Goal: Task Accomplishment & Management: Complete application form

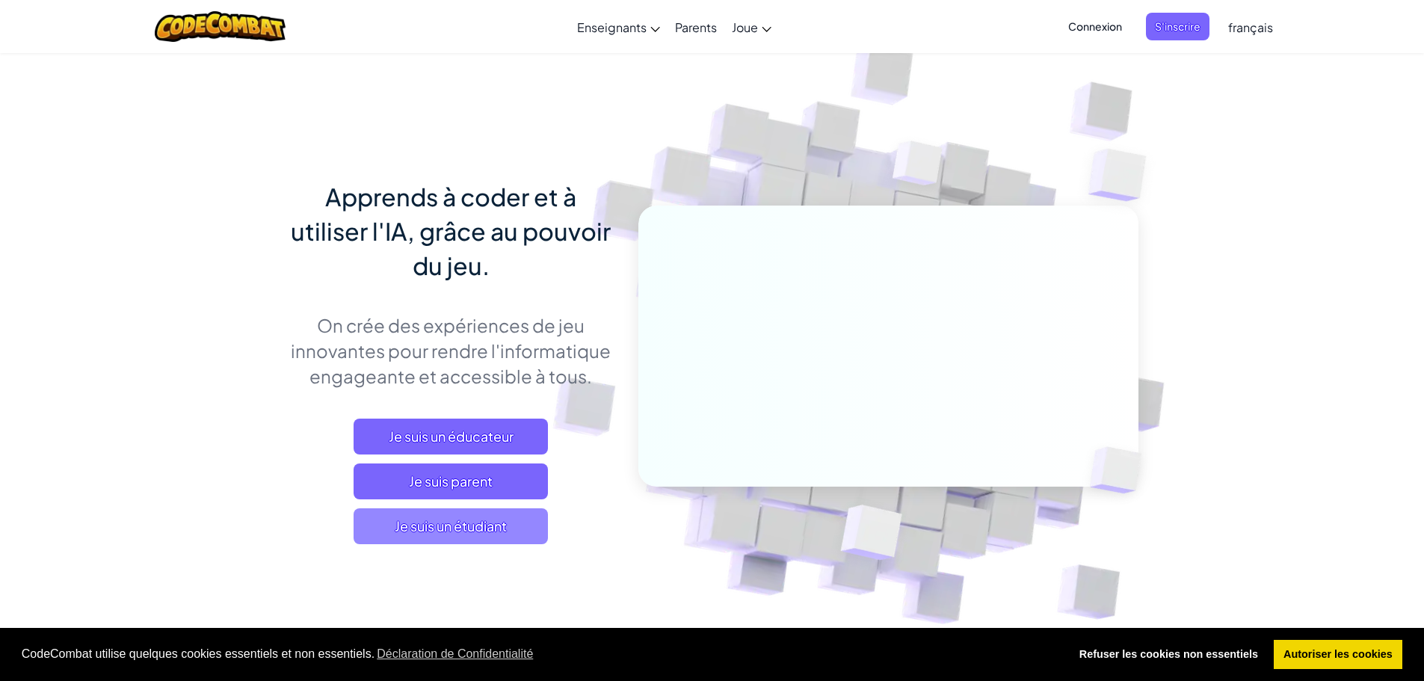
click at [508, 531] on span "Je suis un étudiant" at bounding box center [451, 526] width 194 height 36
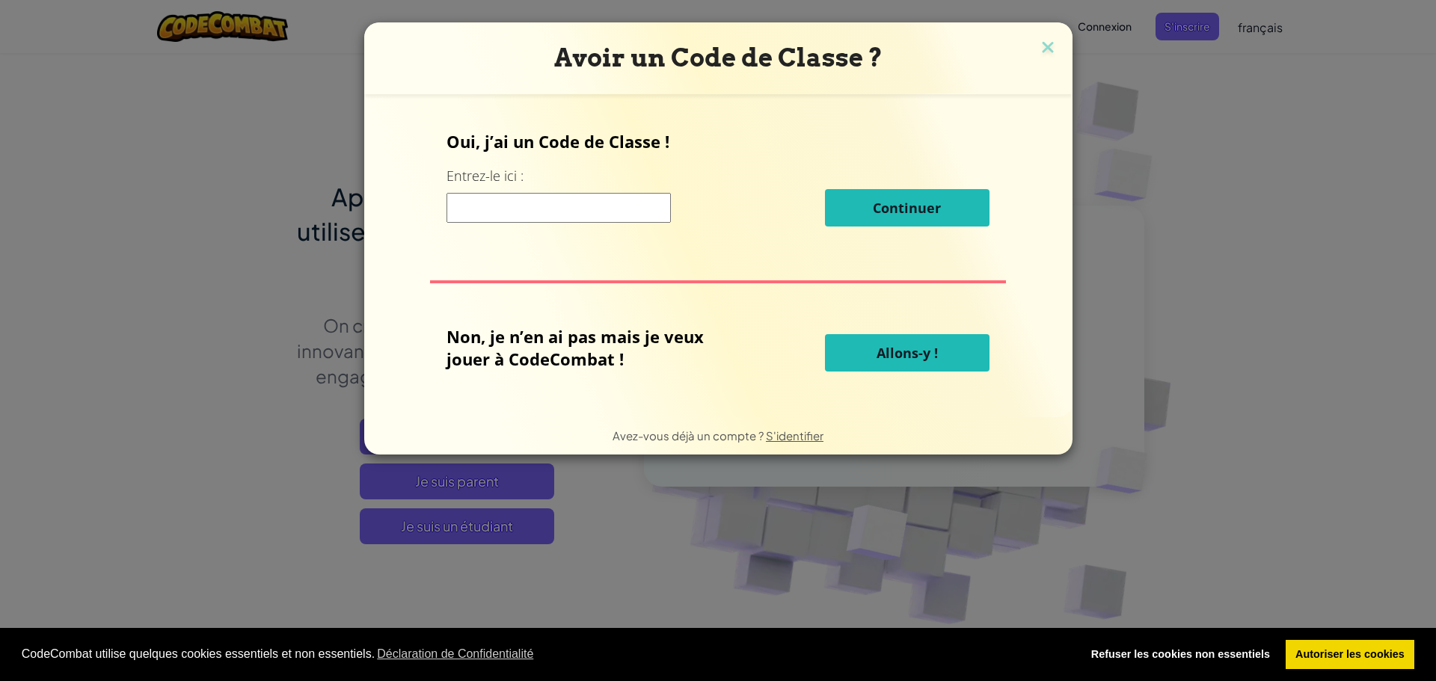
drag, startPoint x: 884, startPoint y: 336, endPoint x: 874, endPoint y: 363, distance: 28.6
click at [884, 336] on button "Allons-y !" at bounding box center [907, 352] width 165 height 37
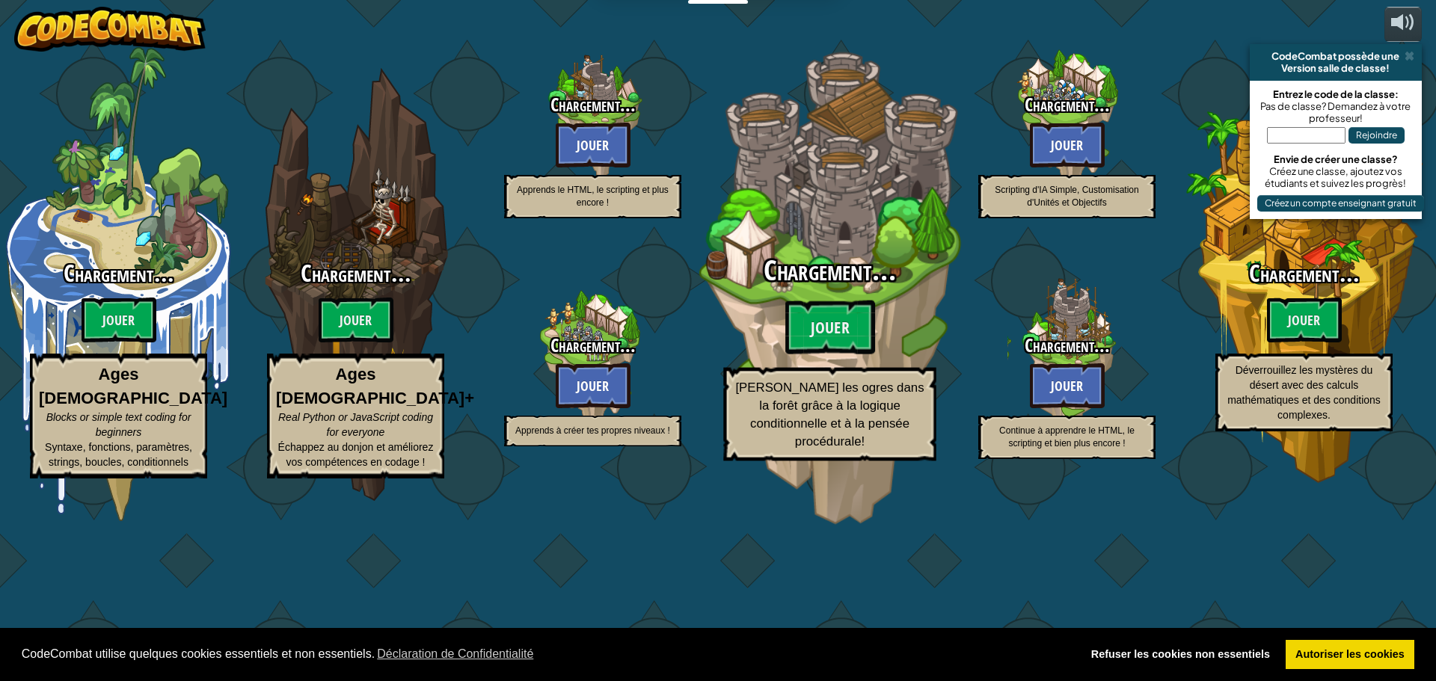
select select "fr"
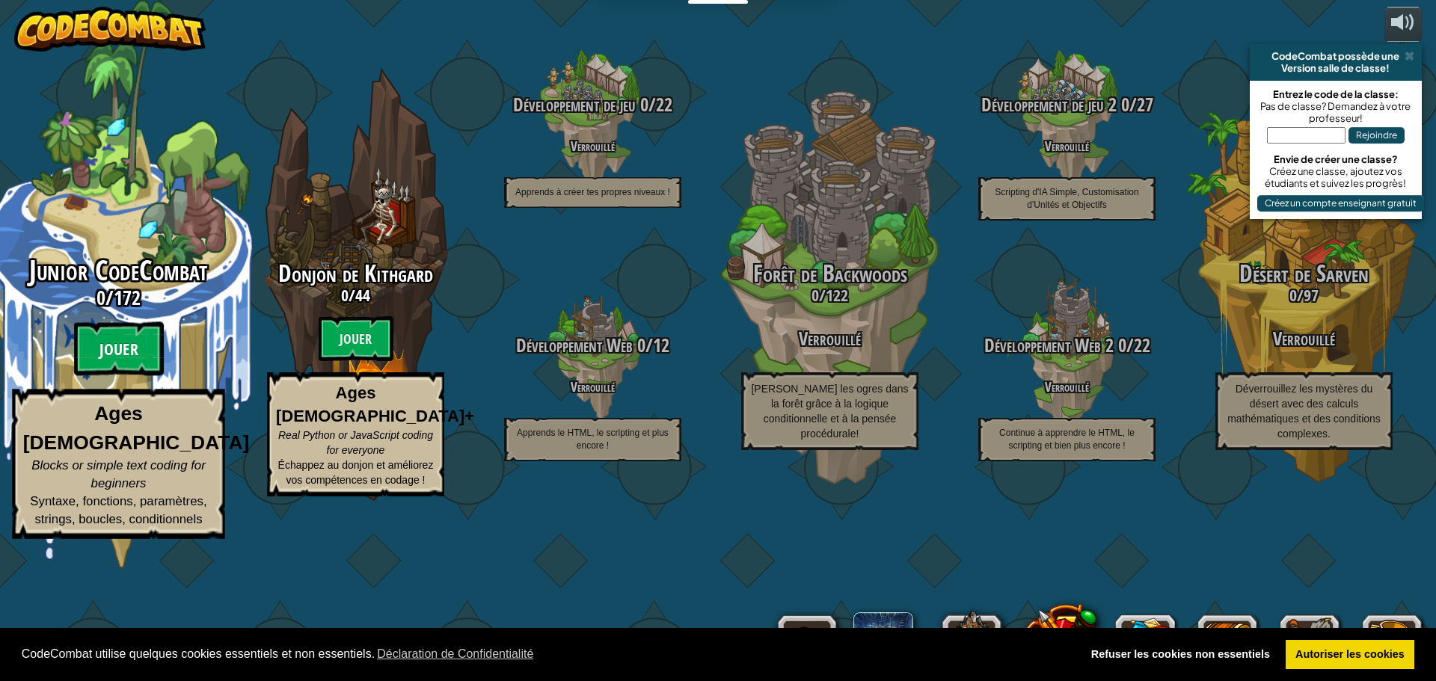
click at [131, 376] on btn "Jouer" at bounding box center [119, 349] width 90 height 54
select select "fr"
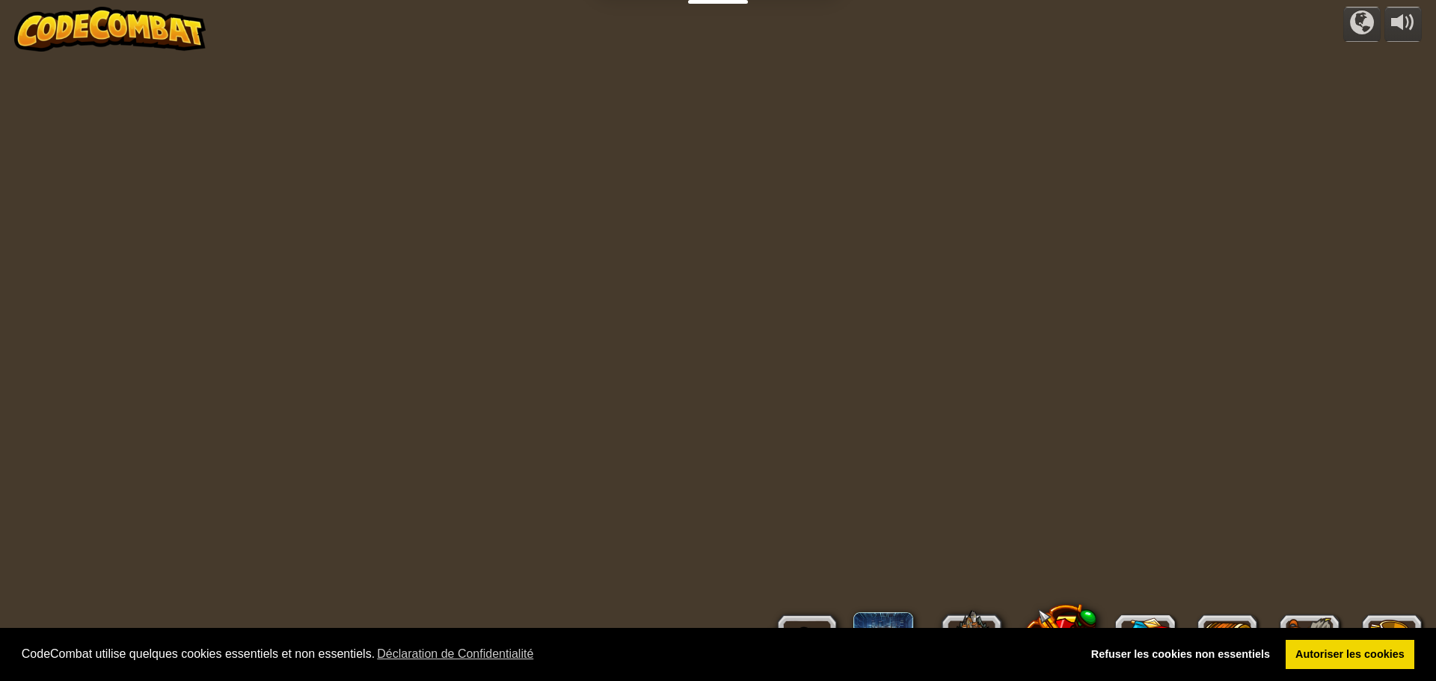
select select "fr"
click at [1344, 662] on link "Autoriser les cookies" at bounding box center [1349, 655] width 129 height 30
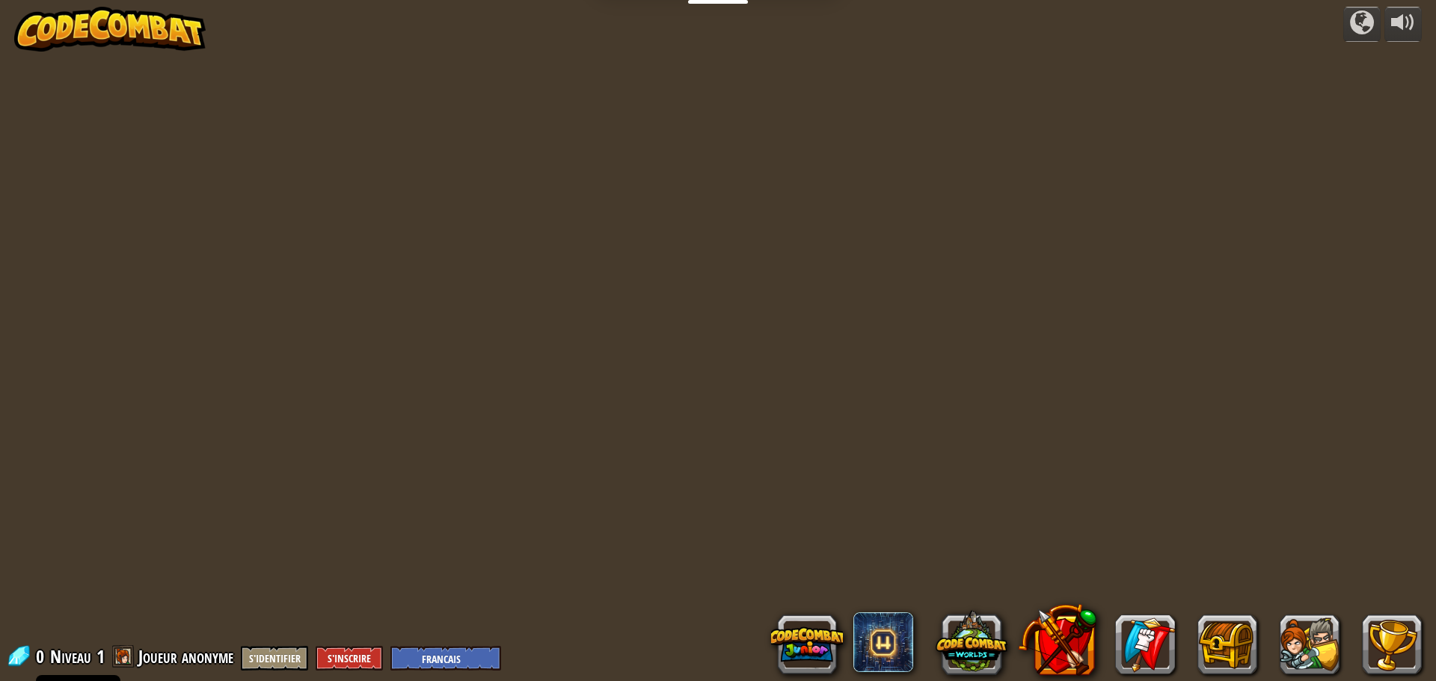
select select "fr"
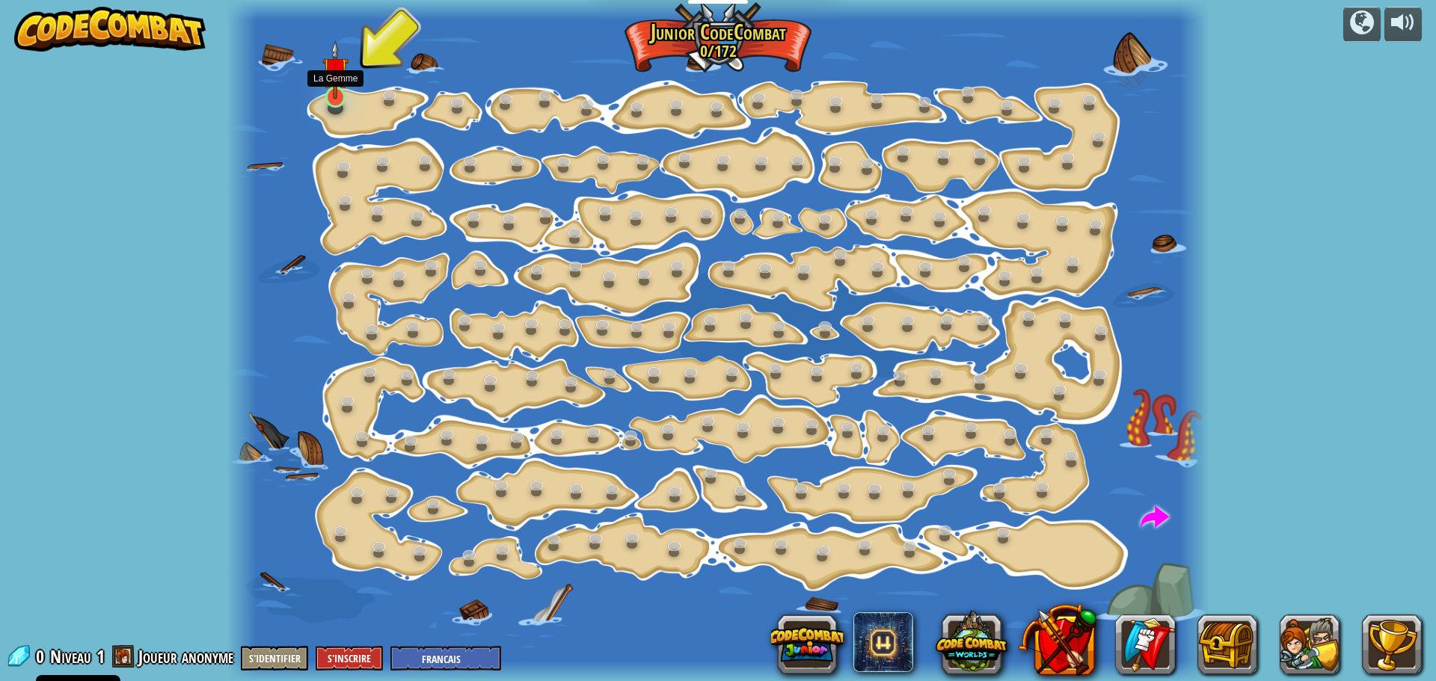
click at [334, 97] on img at bounding box center [334, 69] width 25 height 59
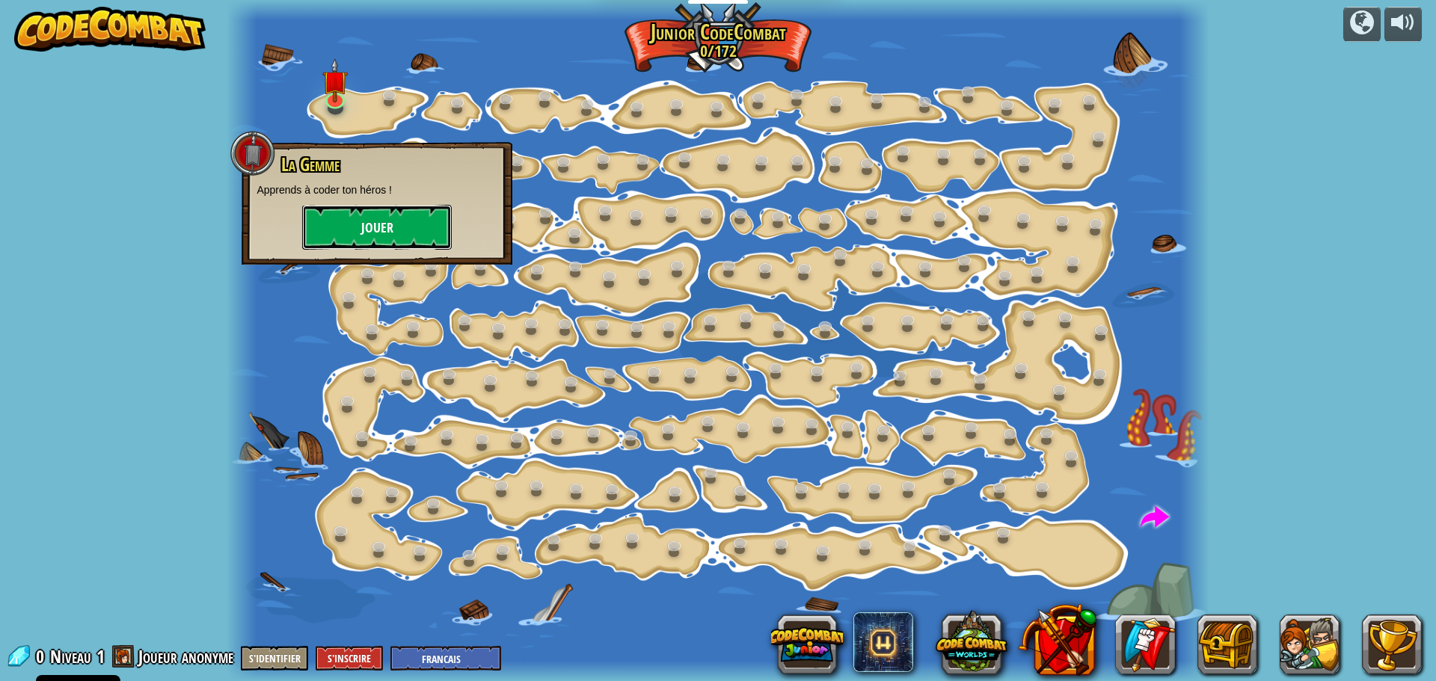
click at [359, 221] on button "Jouer" at bounding box center [377, 227] width 150 height 45
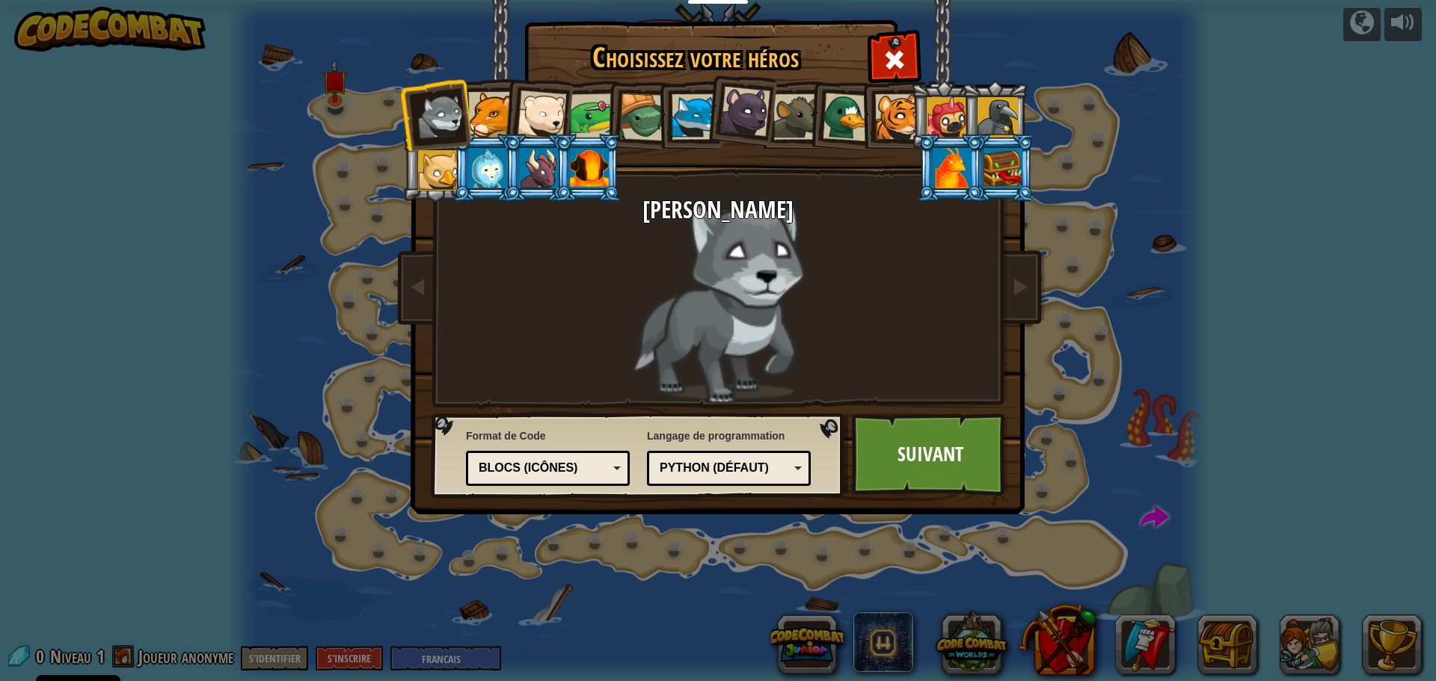
click at [494, 114] on div at bounding box center [491, 115] width 46 height 46
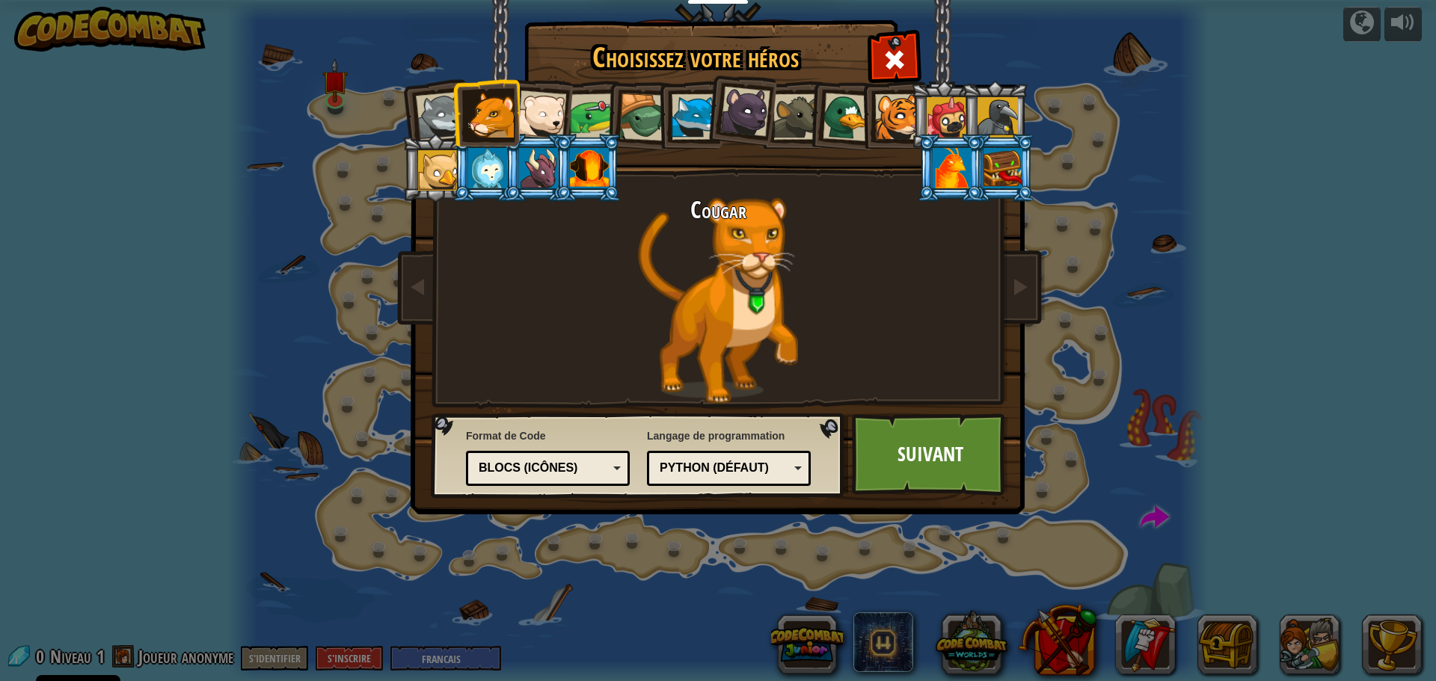
click at [546, 468] on div "Blocs (icônes)" at bounding box center [543, 468] width 129 height 17
click at [773, 469] on div "Python (Défaut)" at bounding box center [724, 468] width 129 height 17
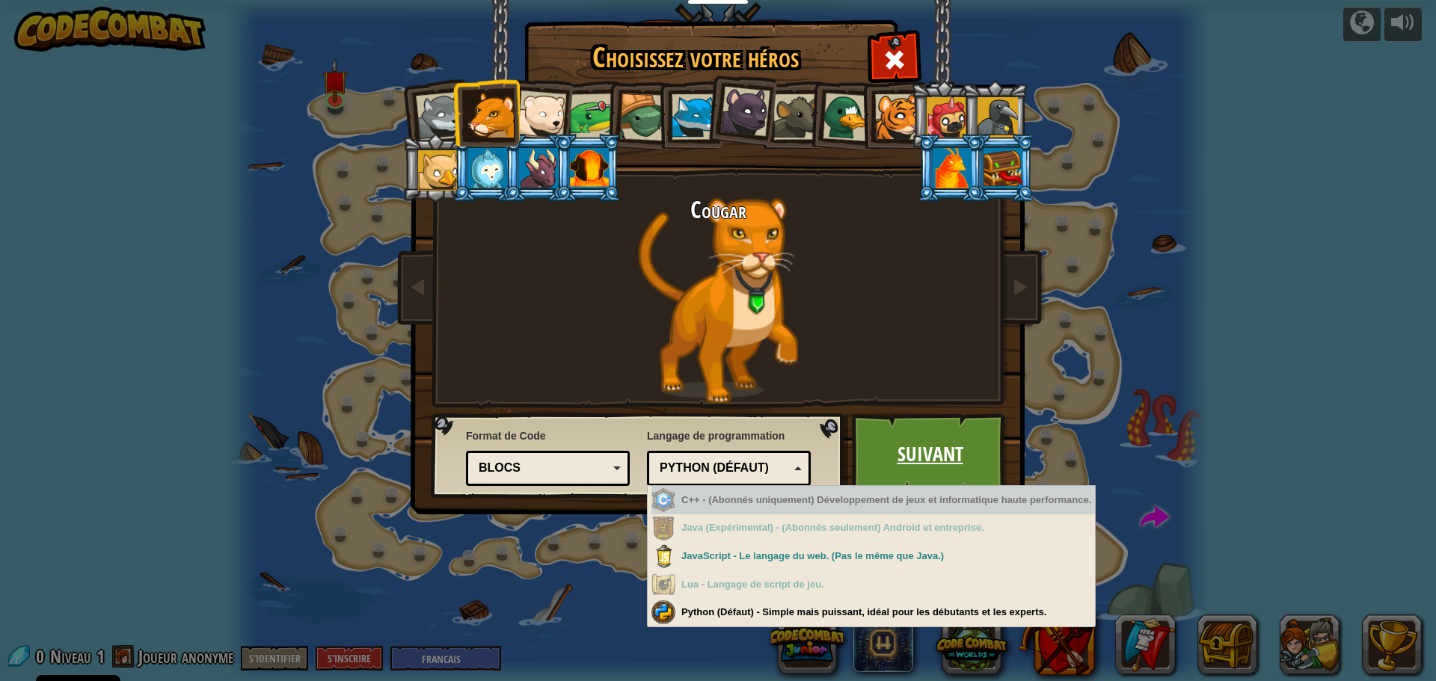
click at [928, 457] on link "Suivant" at bounding box center [930, 455] width 156 height 82
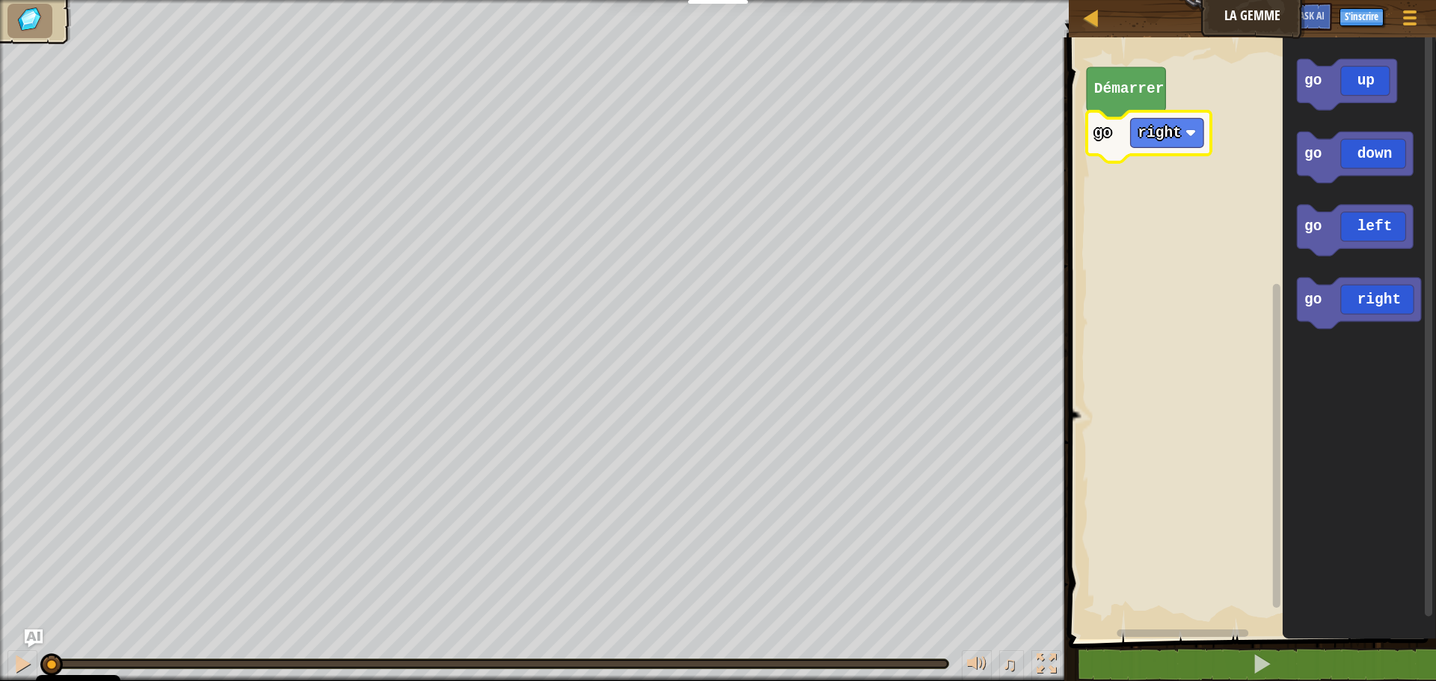
click at [1217, 102] on rect "Espace de travail de Blocky" at bounding box center [1250, 334] width 372 height 609
click at [1138, 98] on icon "Espace de travail de Blocky" at bounding box center [1125, 92] width 79 height 51
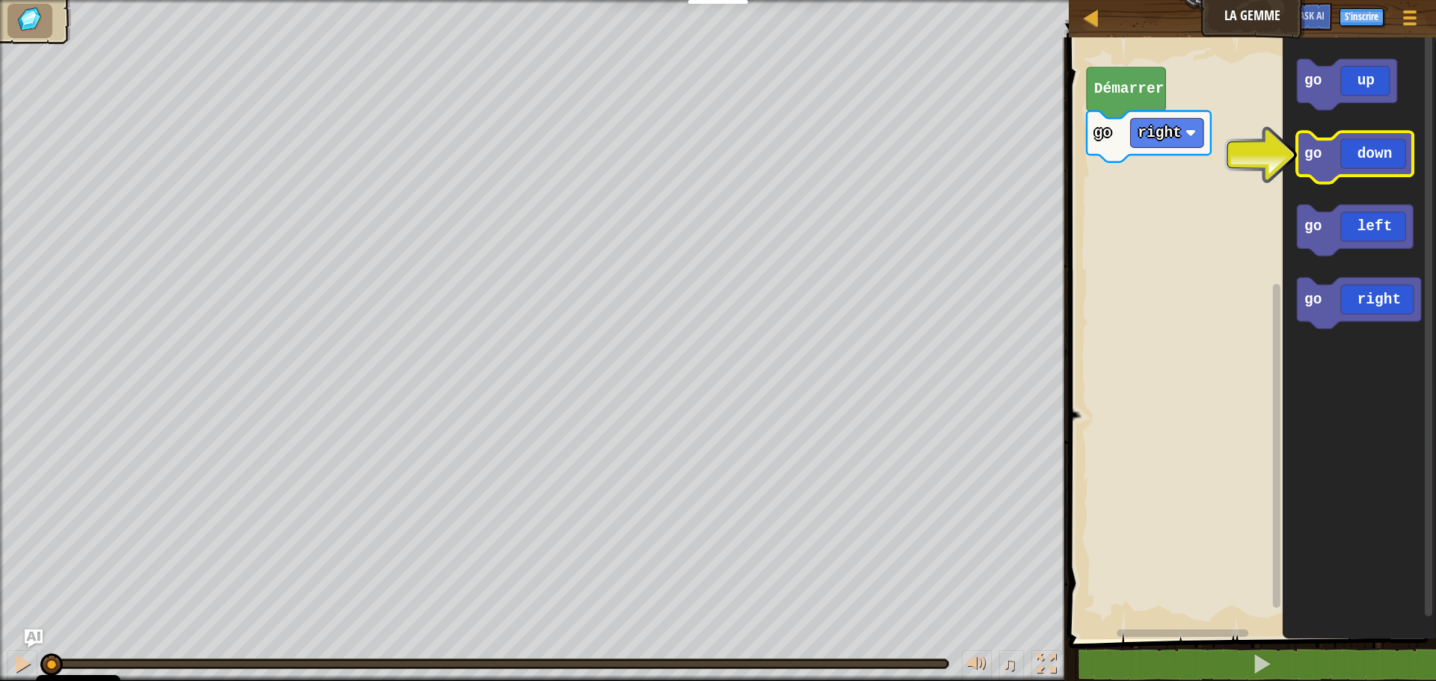
click at [1374, 162] on icon "Espace de travail de Blocky" at bounding box center [1355, 157] width 116 height 51
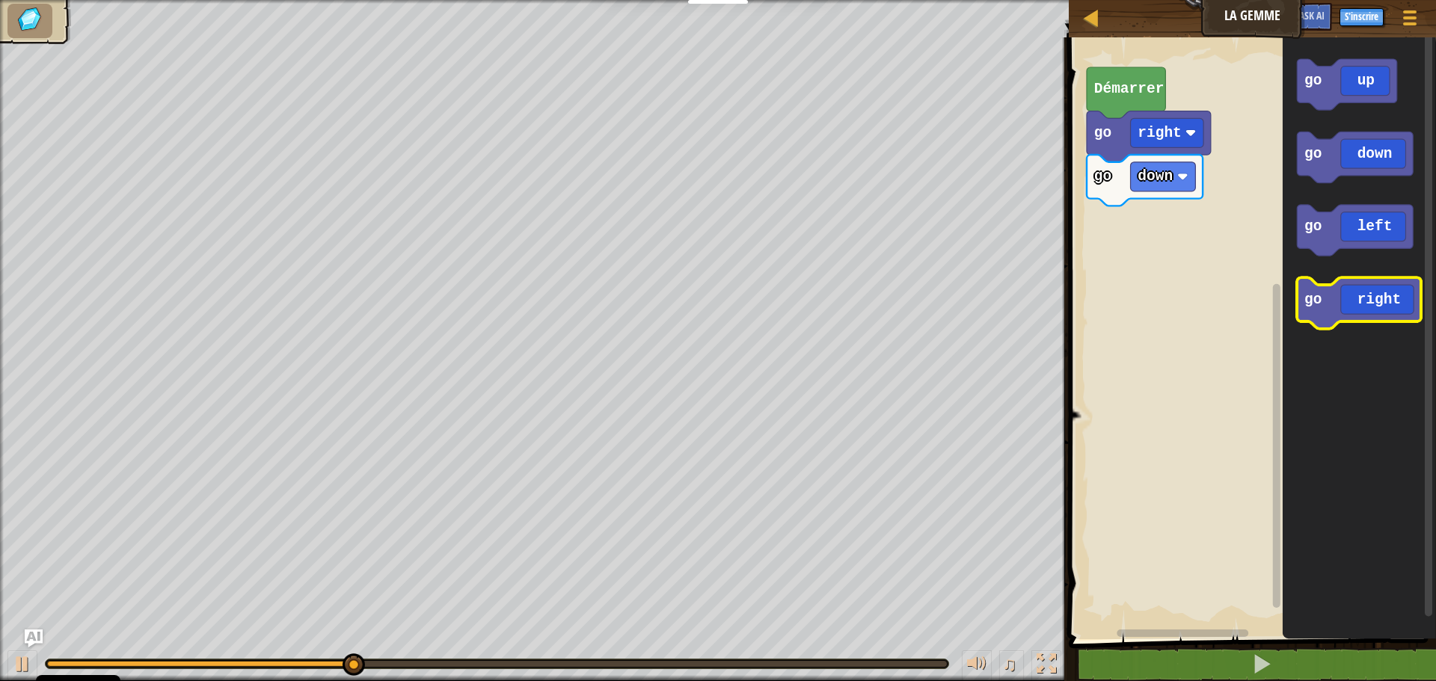
click at [1344, 291] on icon "Espace de travail de Blocky" at bounding box center [1359, 303] width 124 height 51
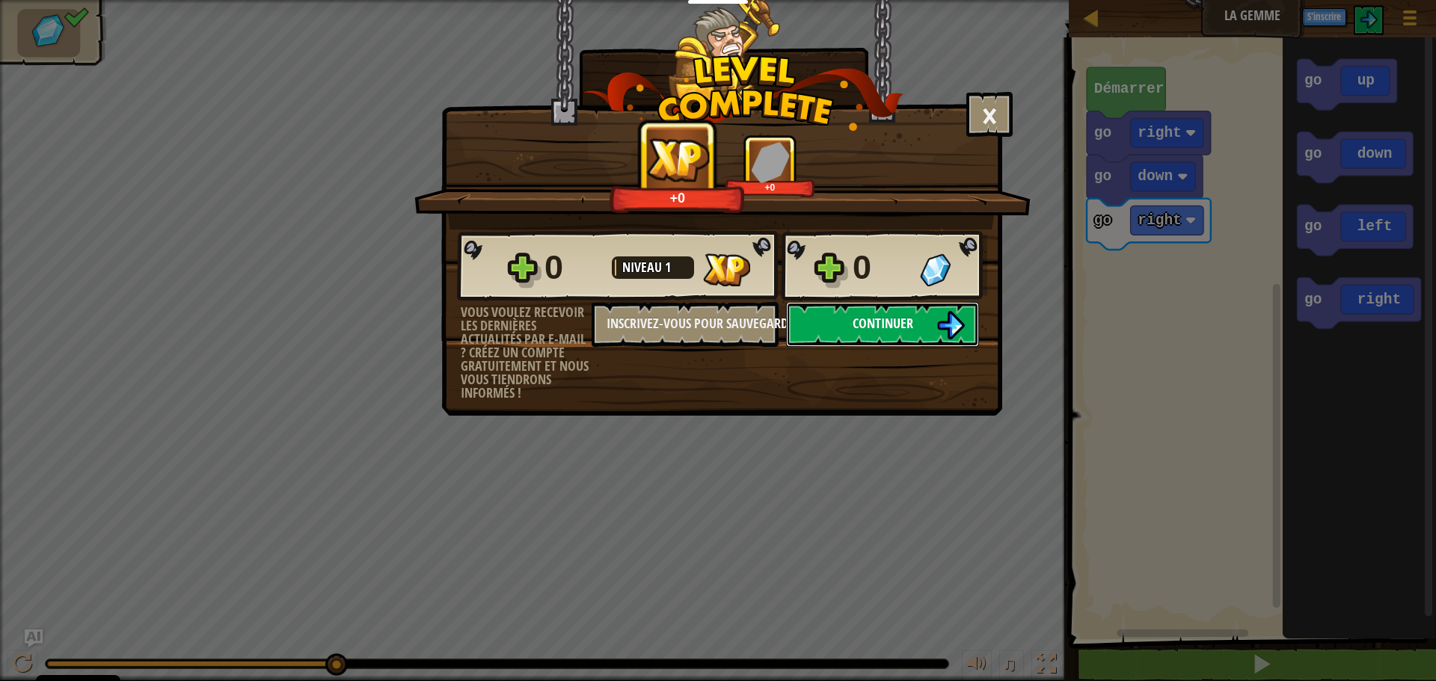
click at [872, 313] on button "Continuer" at bounding box center [882, 324] width 193 height 45
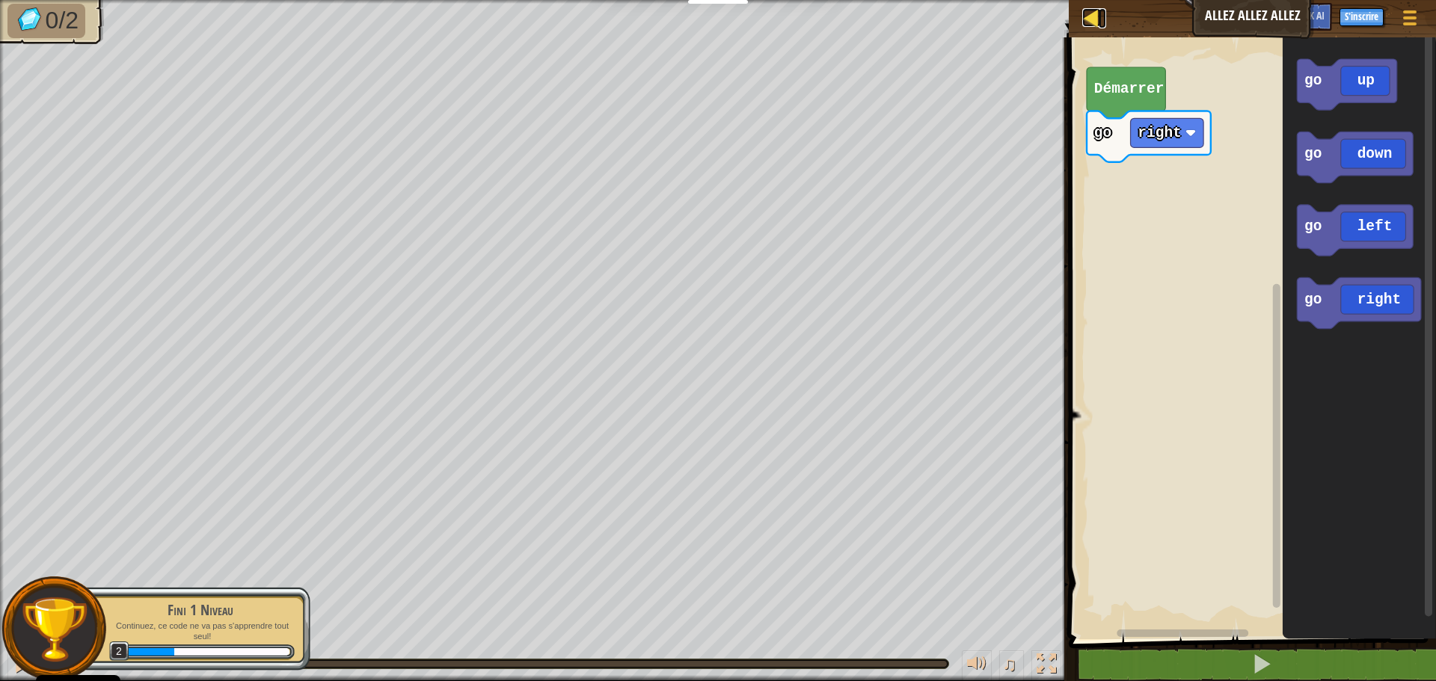
click at [1094, 14] on div at bounding box center [1091, 17] width 19 height 19
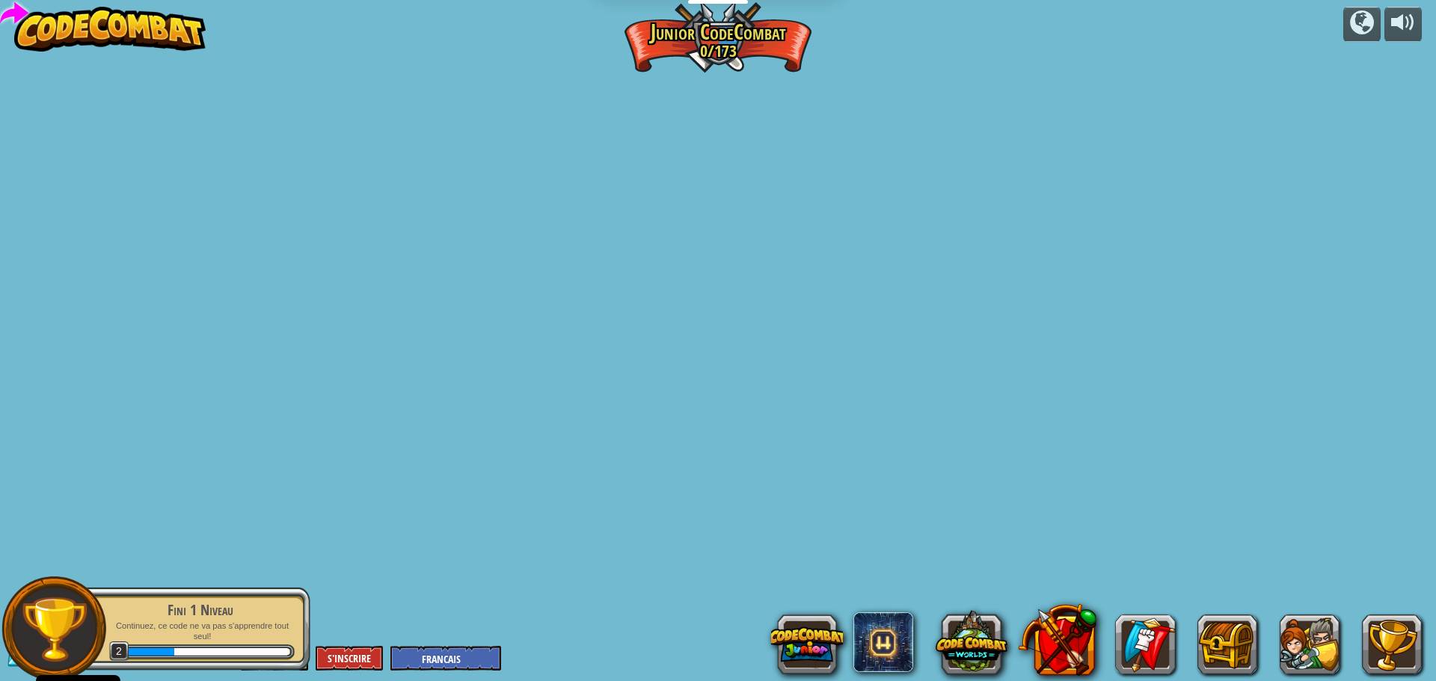
select select "fr"
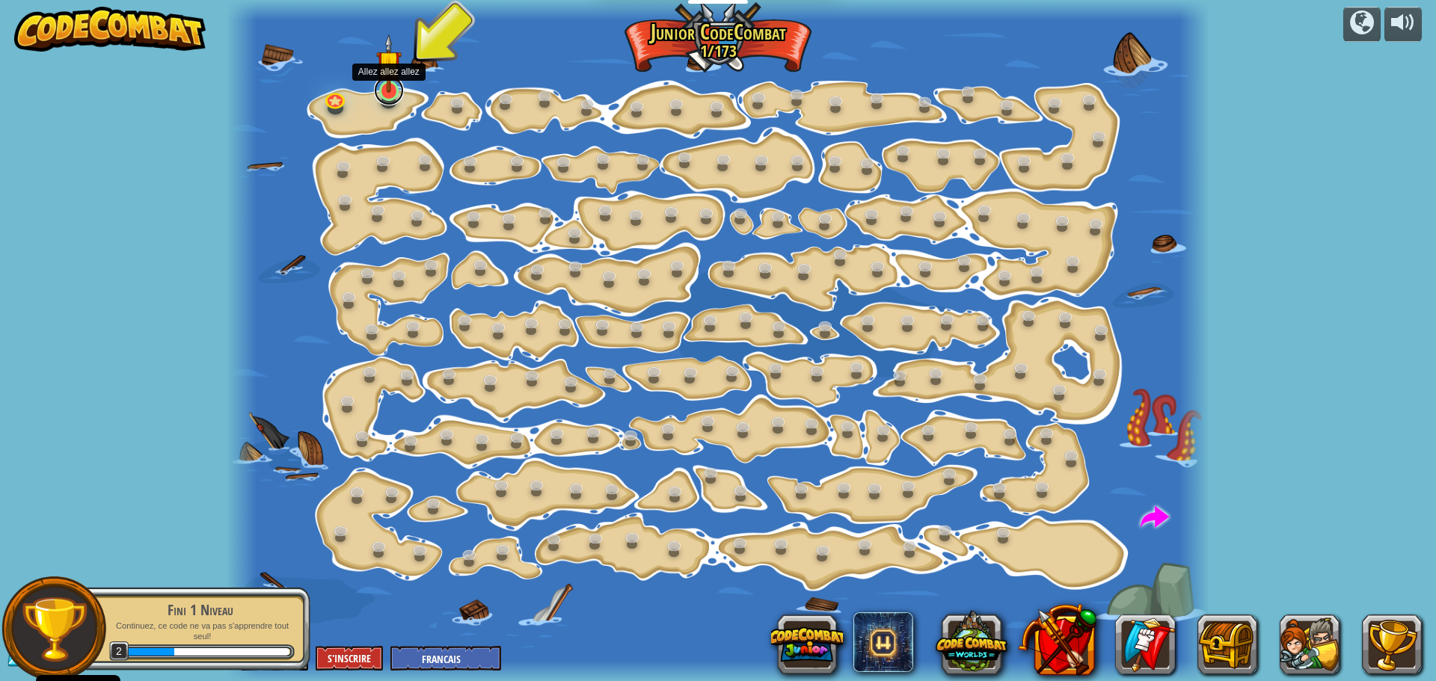
click at [393, 93] on link at bounding box center [389, 91] width 30 height 30
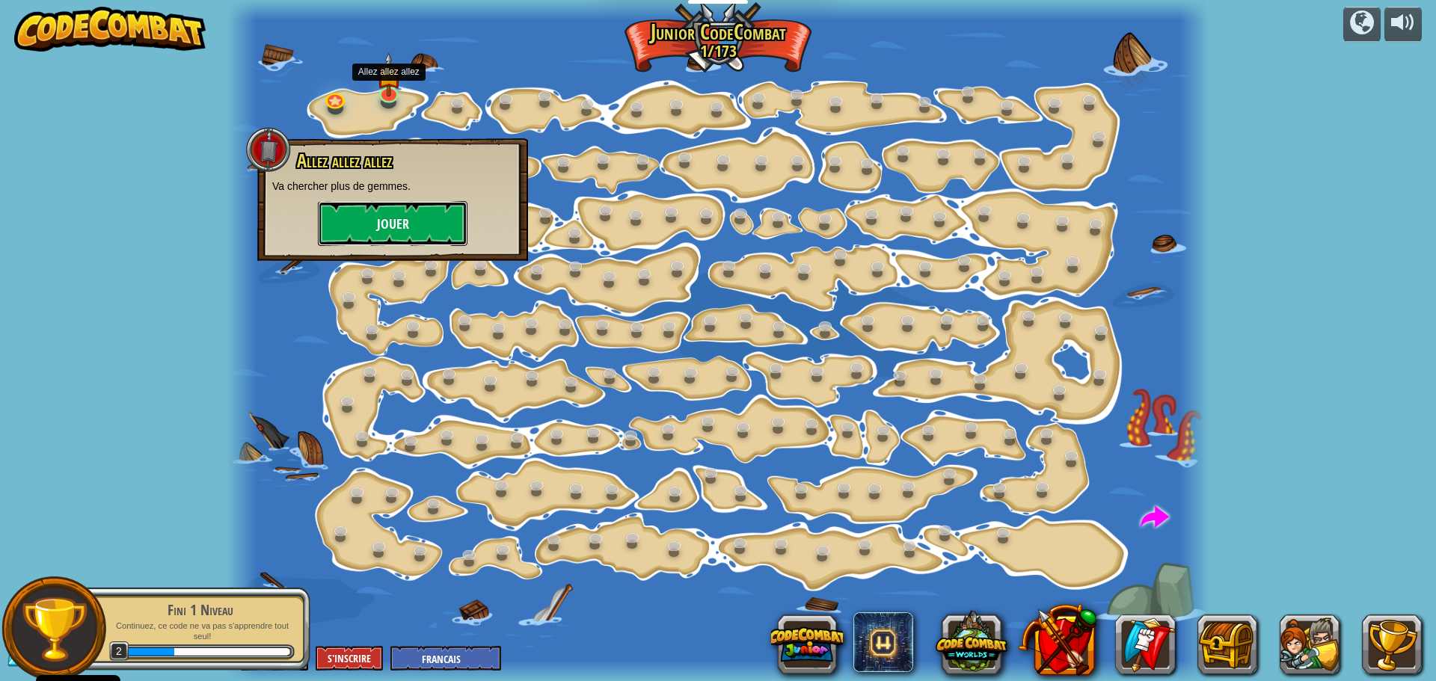
click at [425, 215] on button "Jouer" at bounding box center [393, 223] width 150 height 45
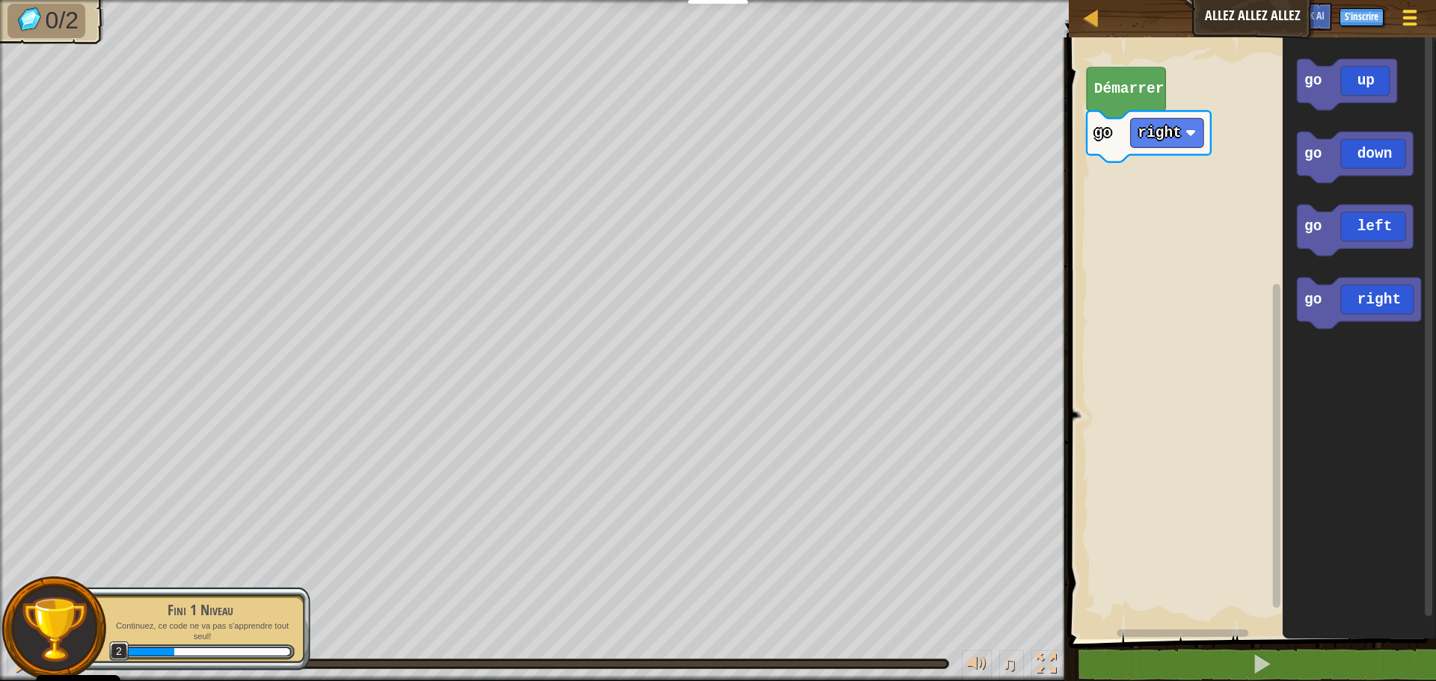
click at [1412, 17] on span at bounding box center [1410, 17] width 14 height 3
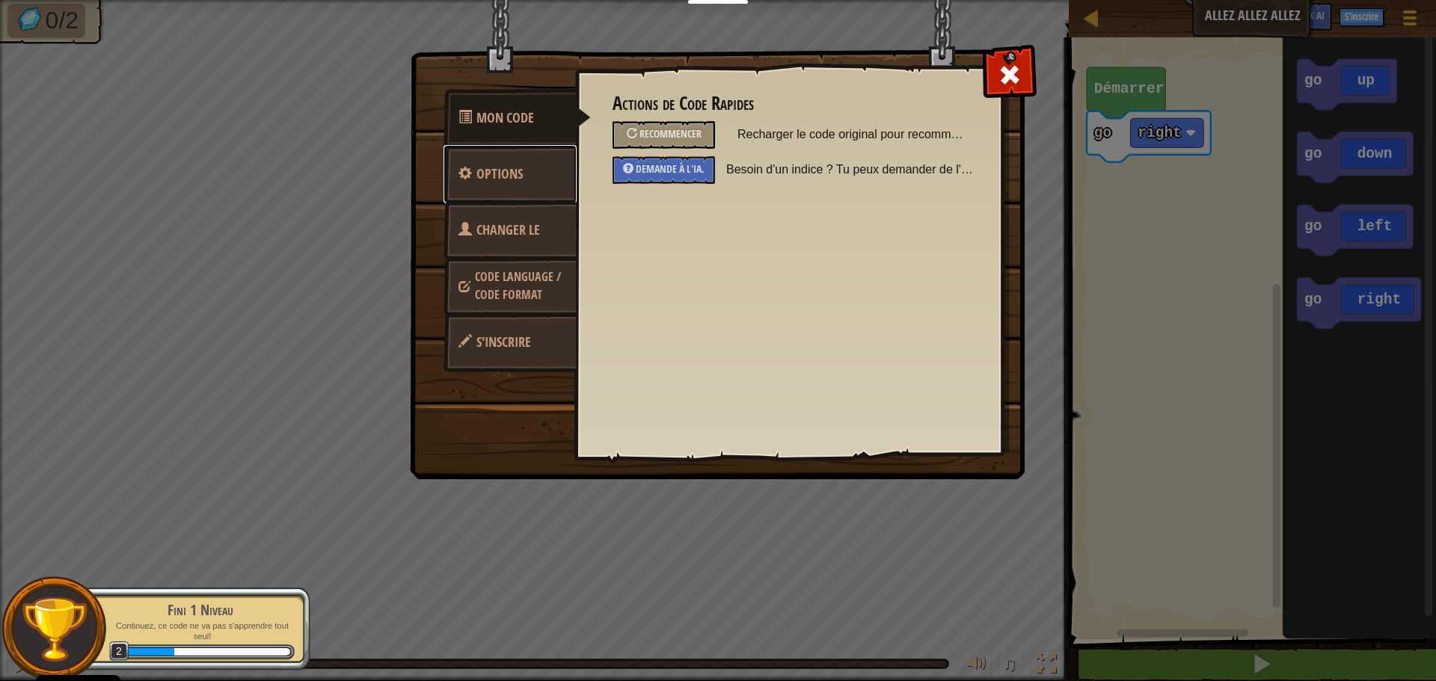
click at [497, 170] on span "Options" at bounding box center [499, 174] width 46 height 19
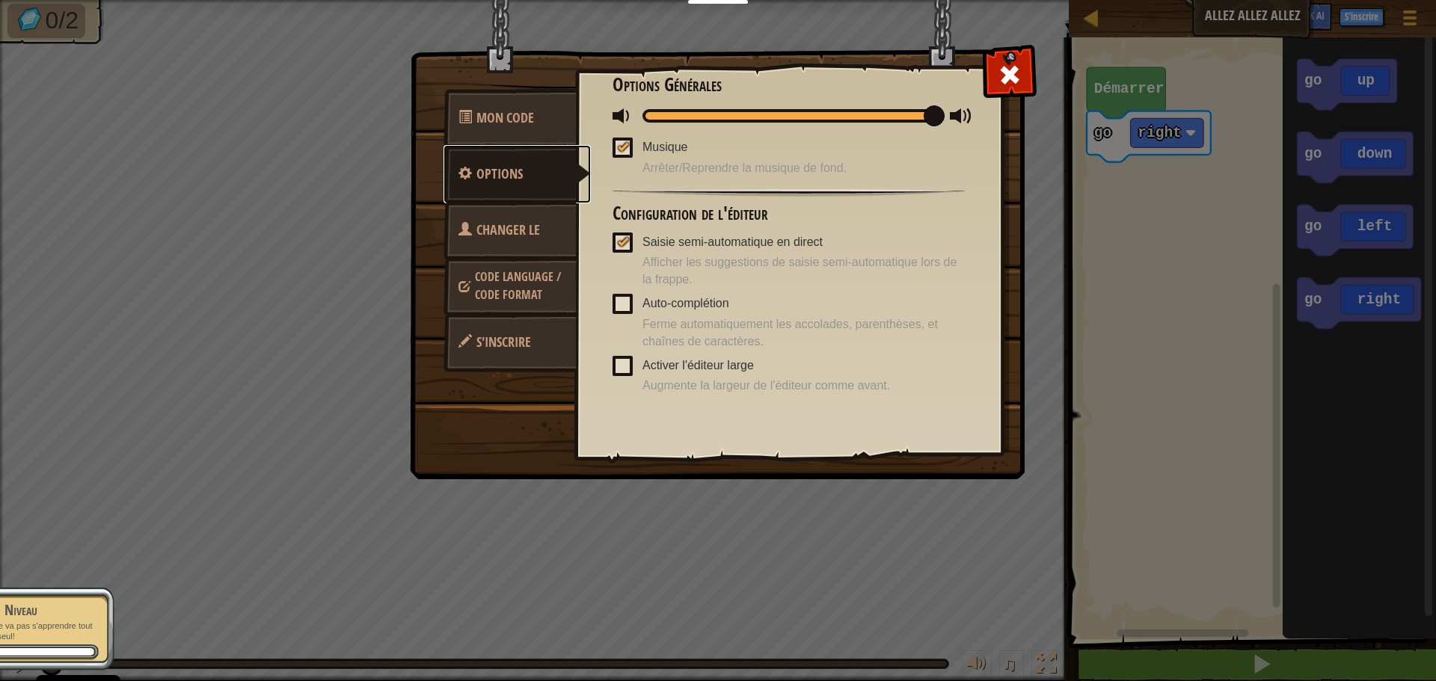
scroll to position [36, 0]
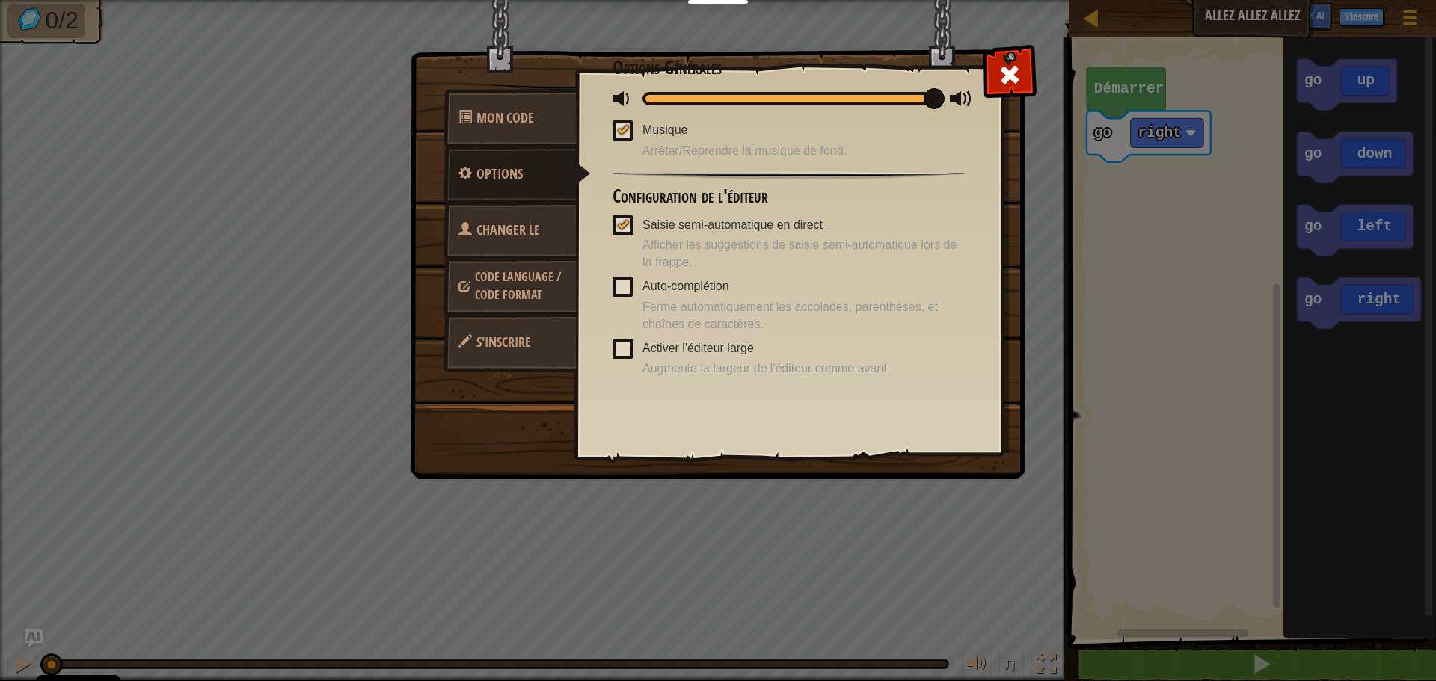
click at [547, 283] on span "Code Language / Code Format" at bounding box center [518, 285] width 86 height 34
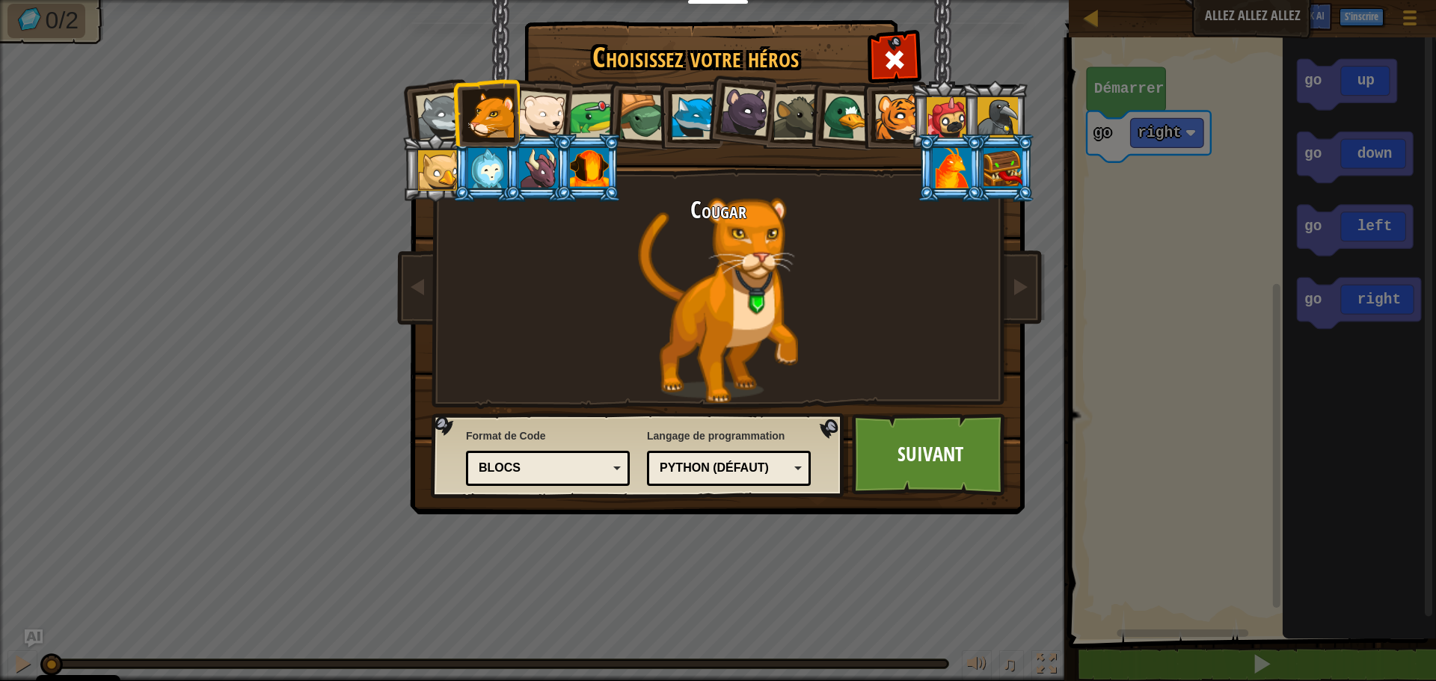
click at [591, 471] on div "Blocs" at bounding box center [543, 468] width 129 height 17
click at [933, 467] on link "Suivant" at bounding box center [930, 455] width 156 height 82
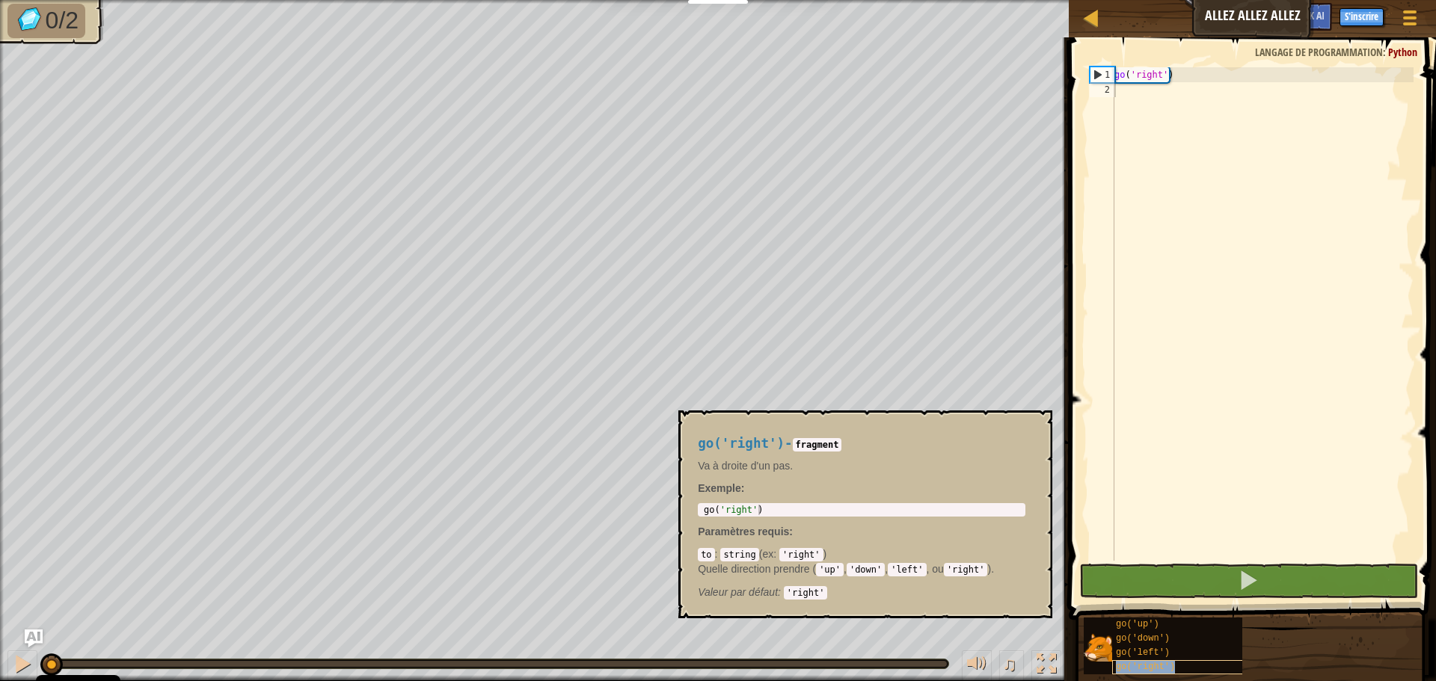
click at [1176, 662] on div "go('right')" at bounding box center [1184, 667] width 144 height 14
click at [1181, 630] on div "go('up')" at bounding box center [1184, 625] width 144 height 14
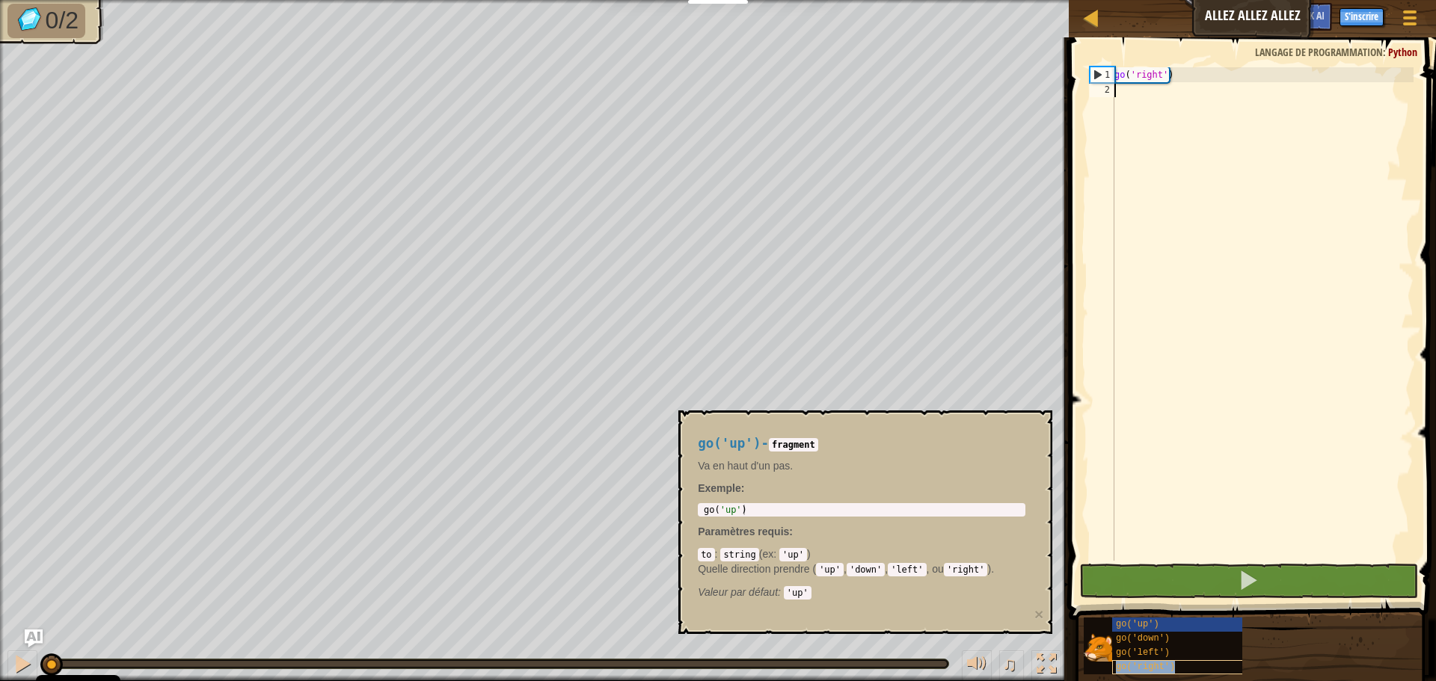
click at [1176, 664] on div "go('right')" at bounding box center [1184, 667] width 144 height 14
click at [1178, 148] on div "go ( 'right' )" at bounding box center [1262, 328] width 302 height 523
type textarea "f"
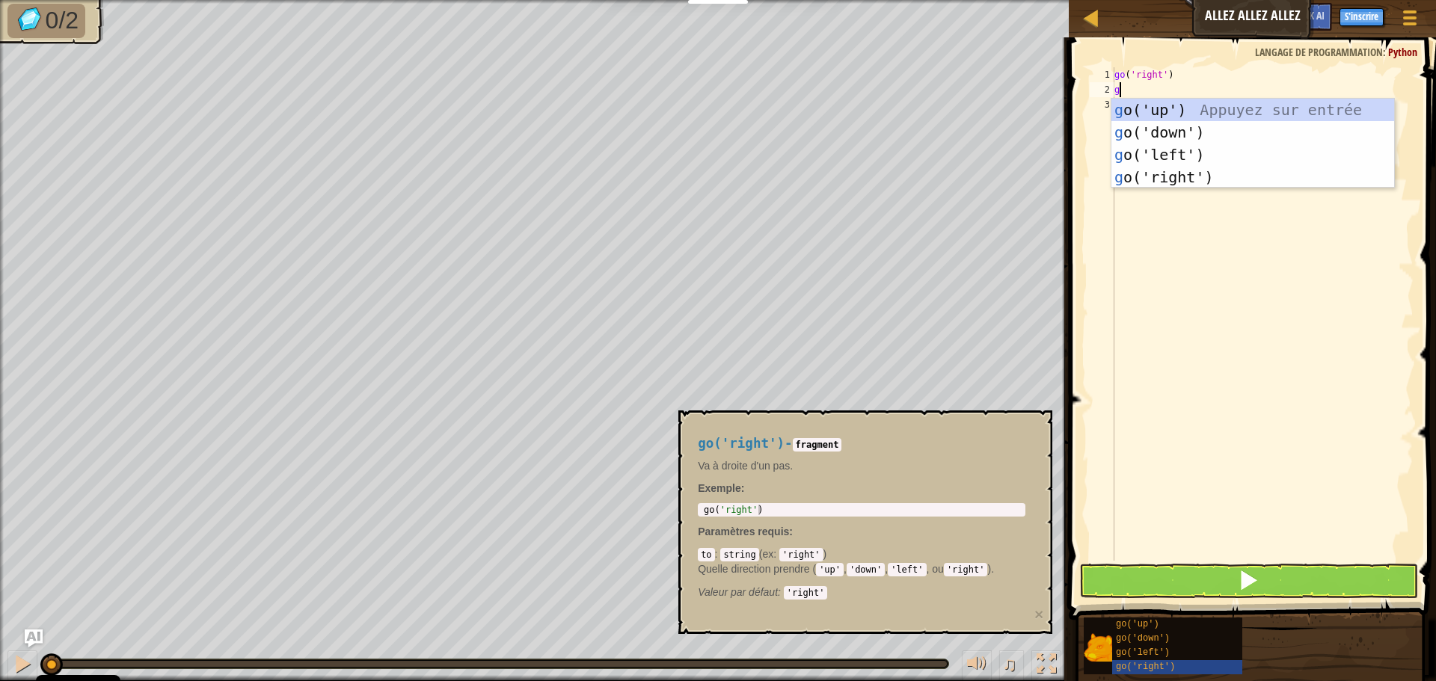
type textarea "go"
click at [1270, 108] on div "go ('up') Appuyez sur entrée go ('down') Appuyez sur entrée go ('left') Appuyez…" at bounding box center [1252, 166] width 283 height 135
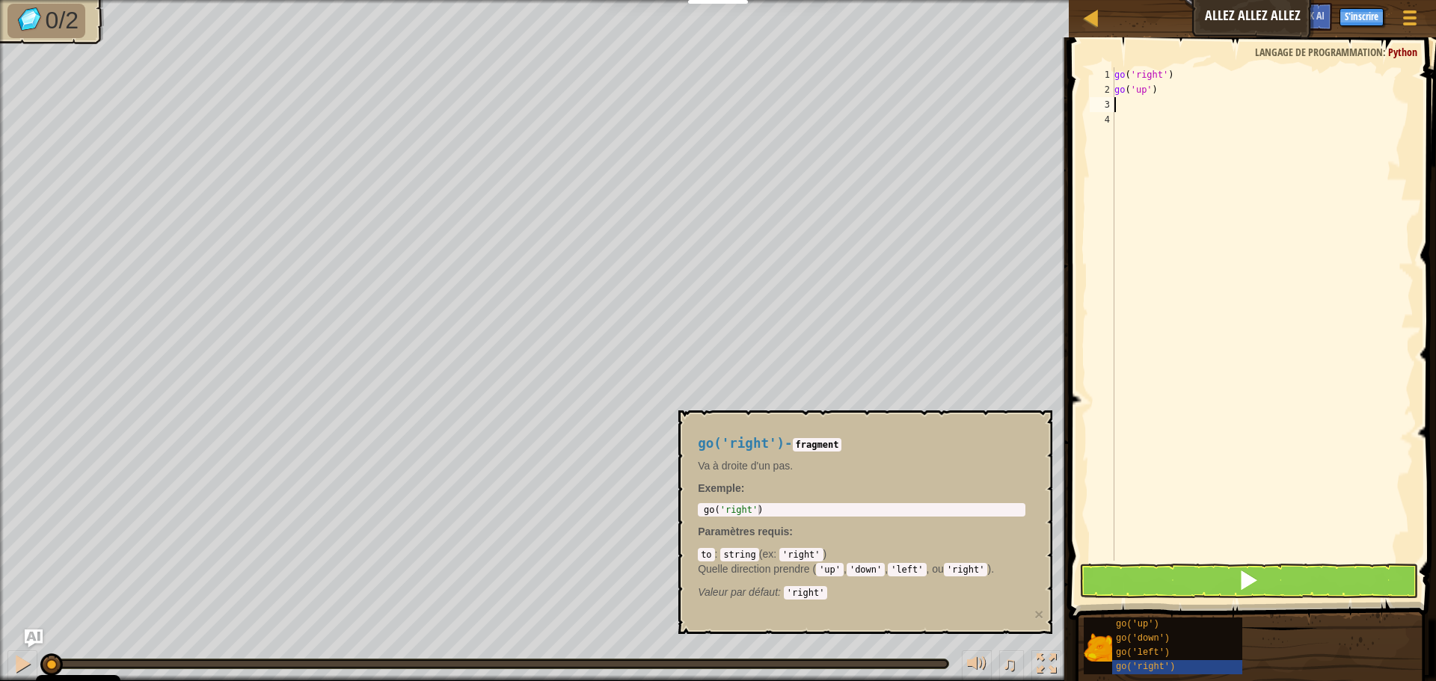
type textarea "g"
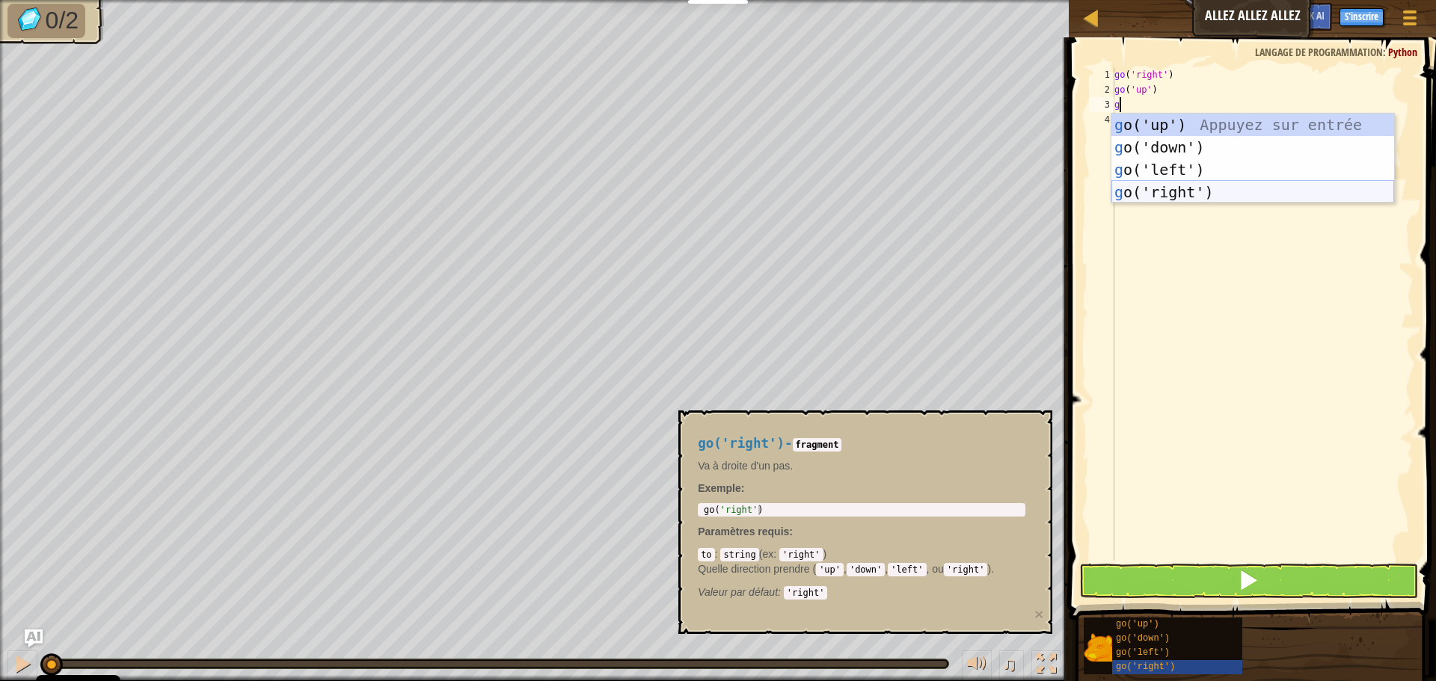
click at [1236, 190] on div "g o('up') Appuyez sur entrée g o('down') Appuyez sur entrée g o('left') Appuyez…" at bounding box center [1252, 181] width 283 height 135
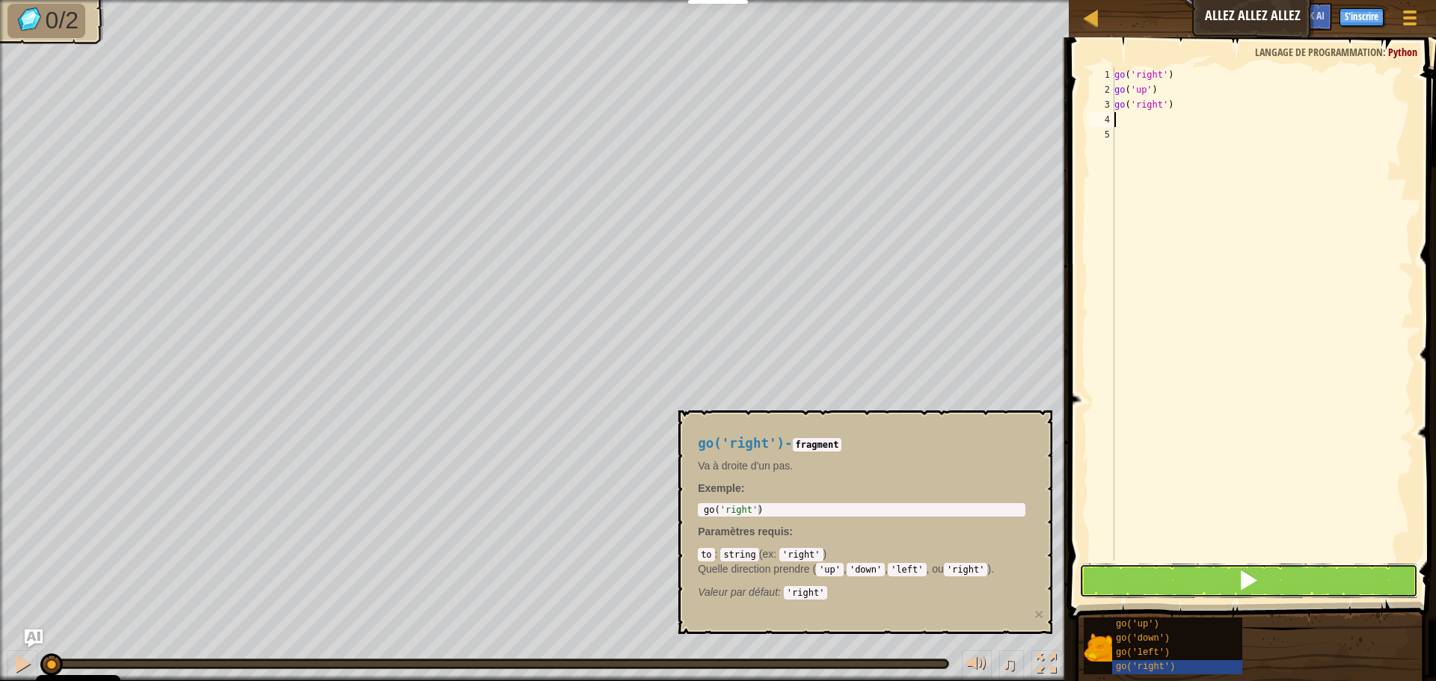
click at [1238, 580] on button at bounding box center [1248, 581] width 339 height 34
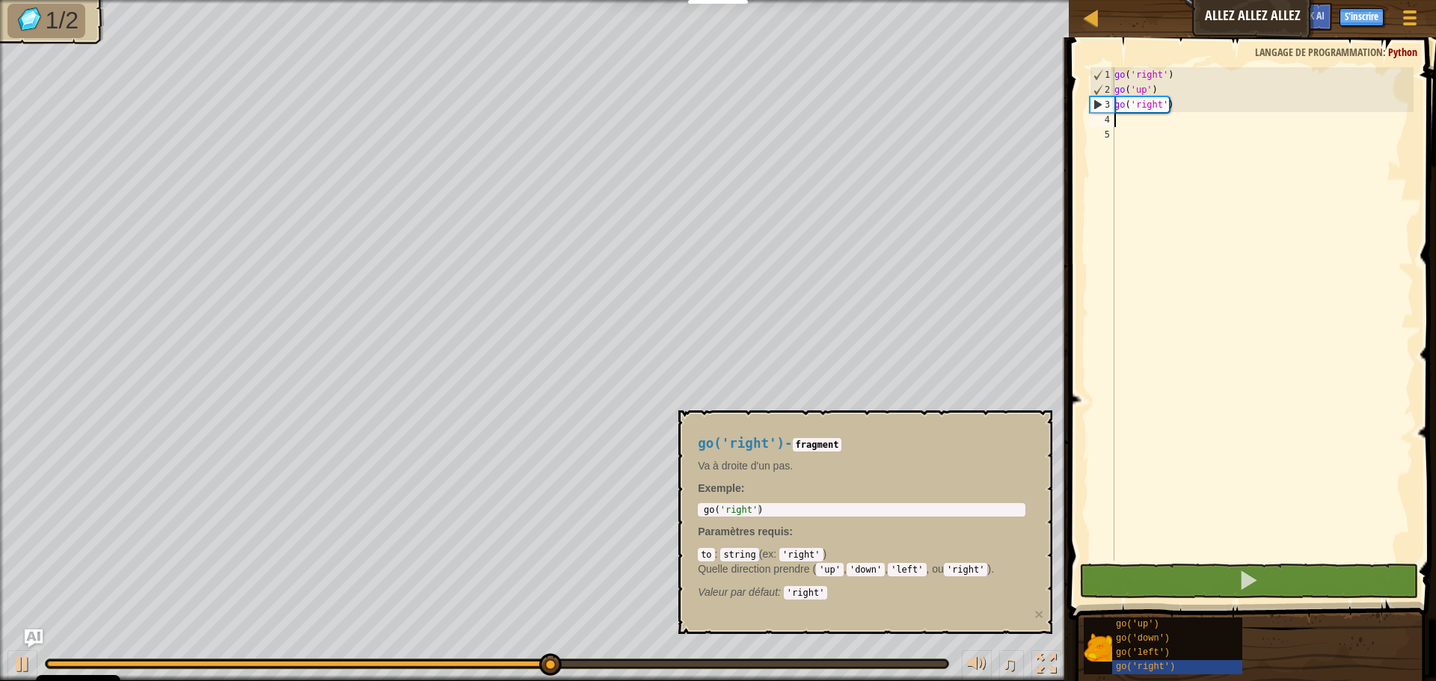
type textarea "g"
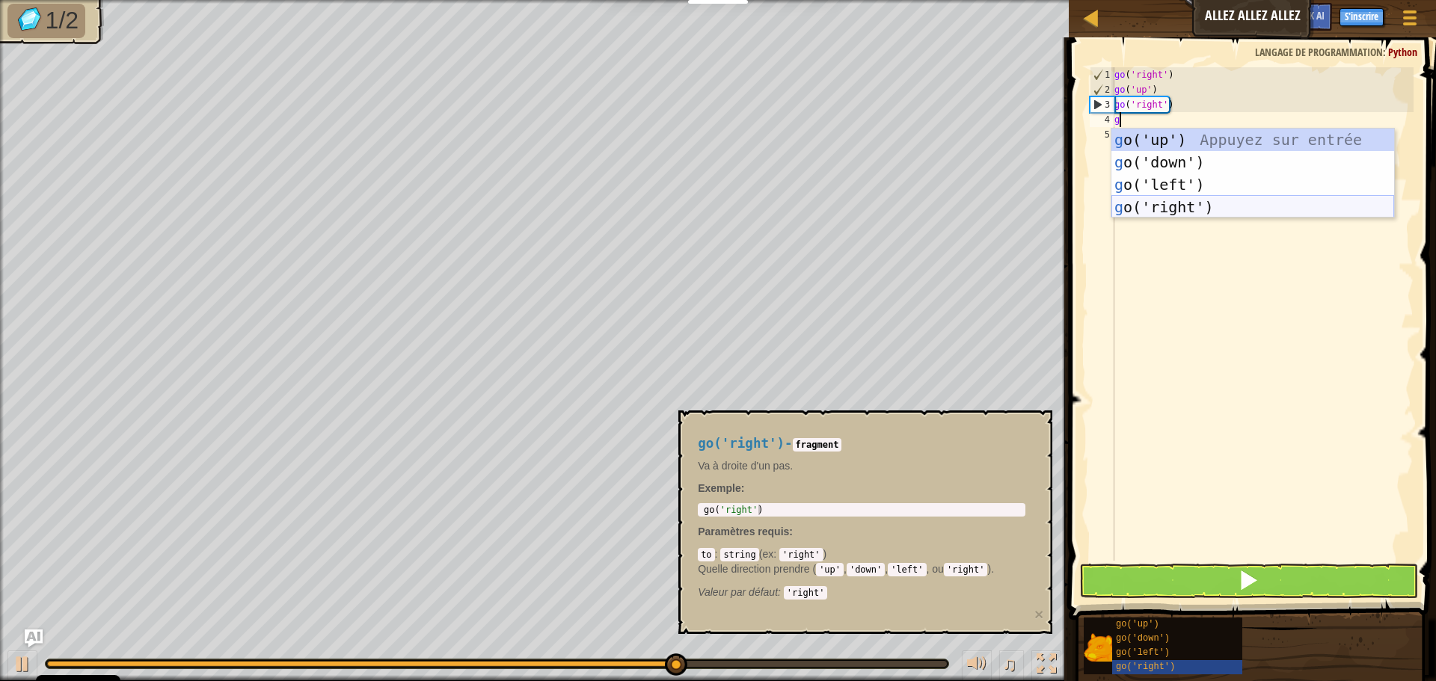
click at [1184, 206] on div "g o('up') Appuyez sur entrée g o('down') Appuyez sur entrée g o('left') Appuyez…" at bounding box center [1252, 196] width 283 height 135
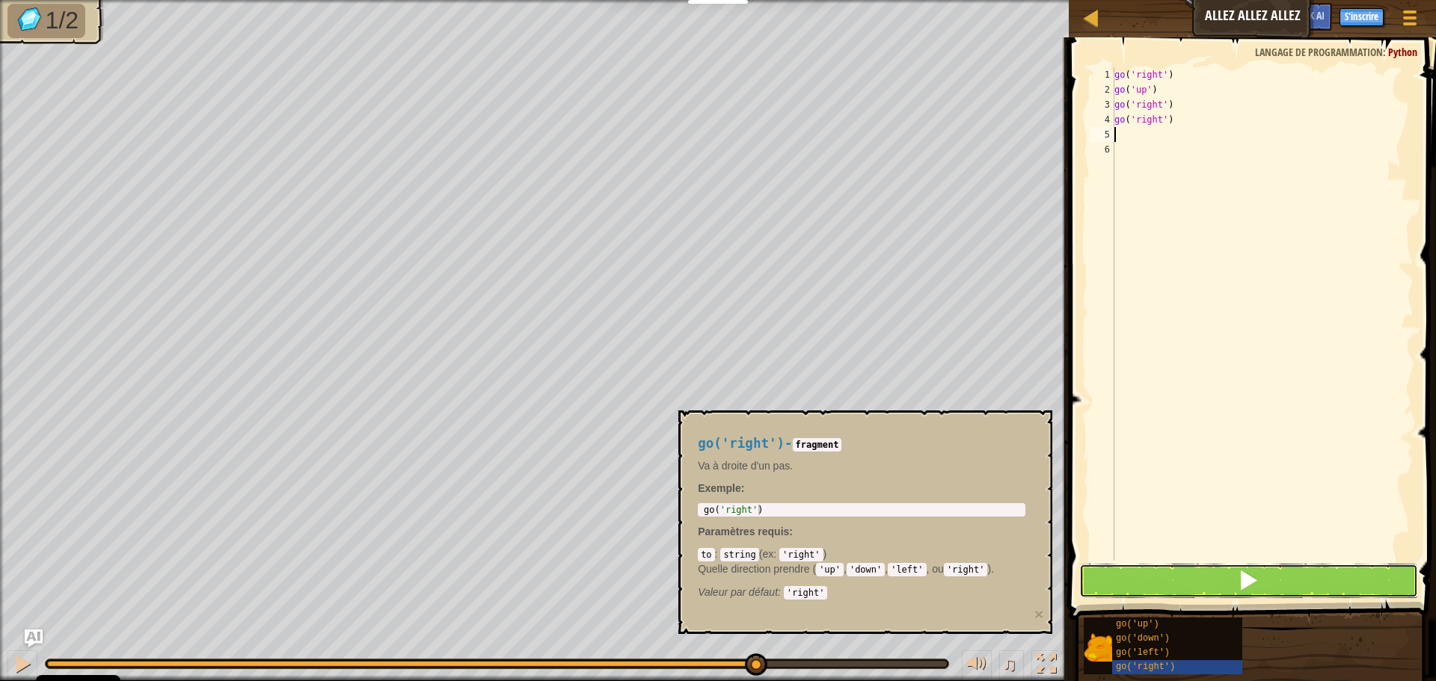
click at [1226, 584] on button at bounding box center [1248, 581] width 339 height 34
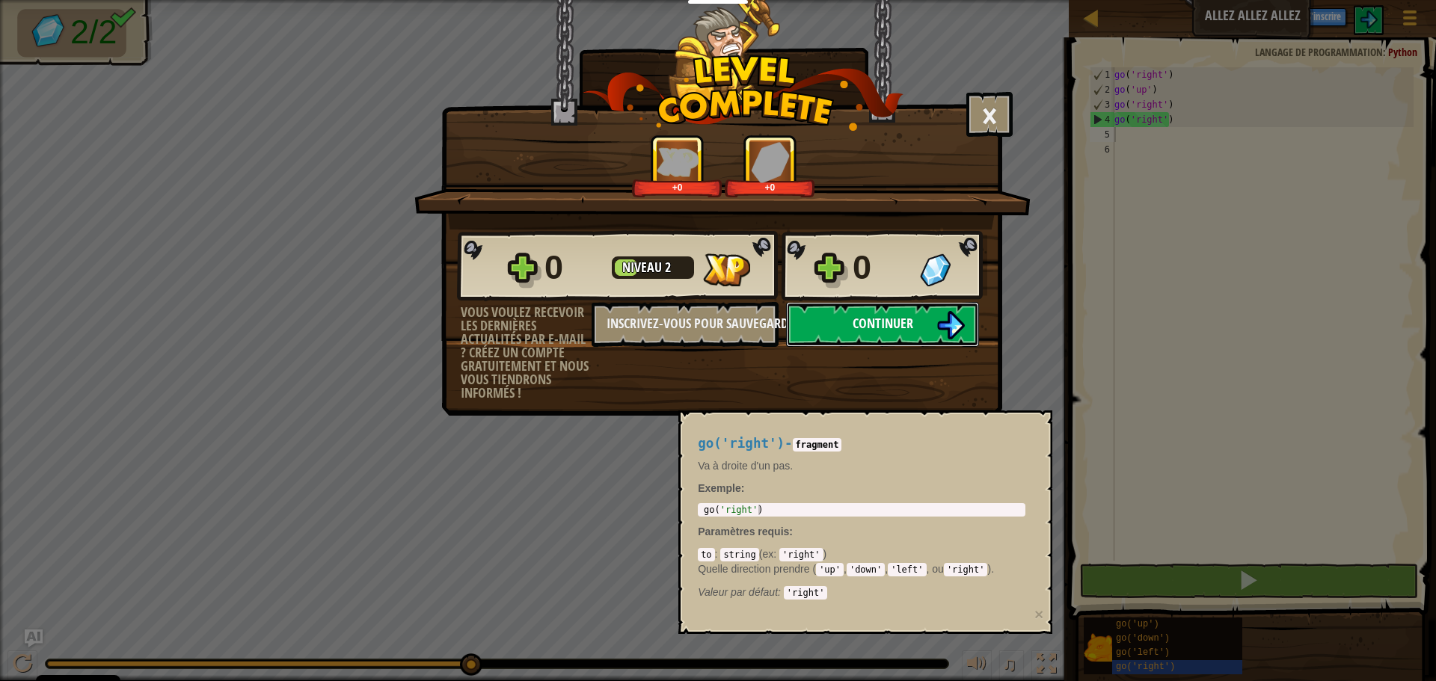
click at [906, 345] on button "Continuer" at bounding box center [882, 324] width 193 height 45
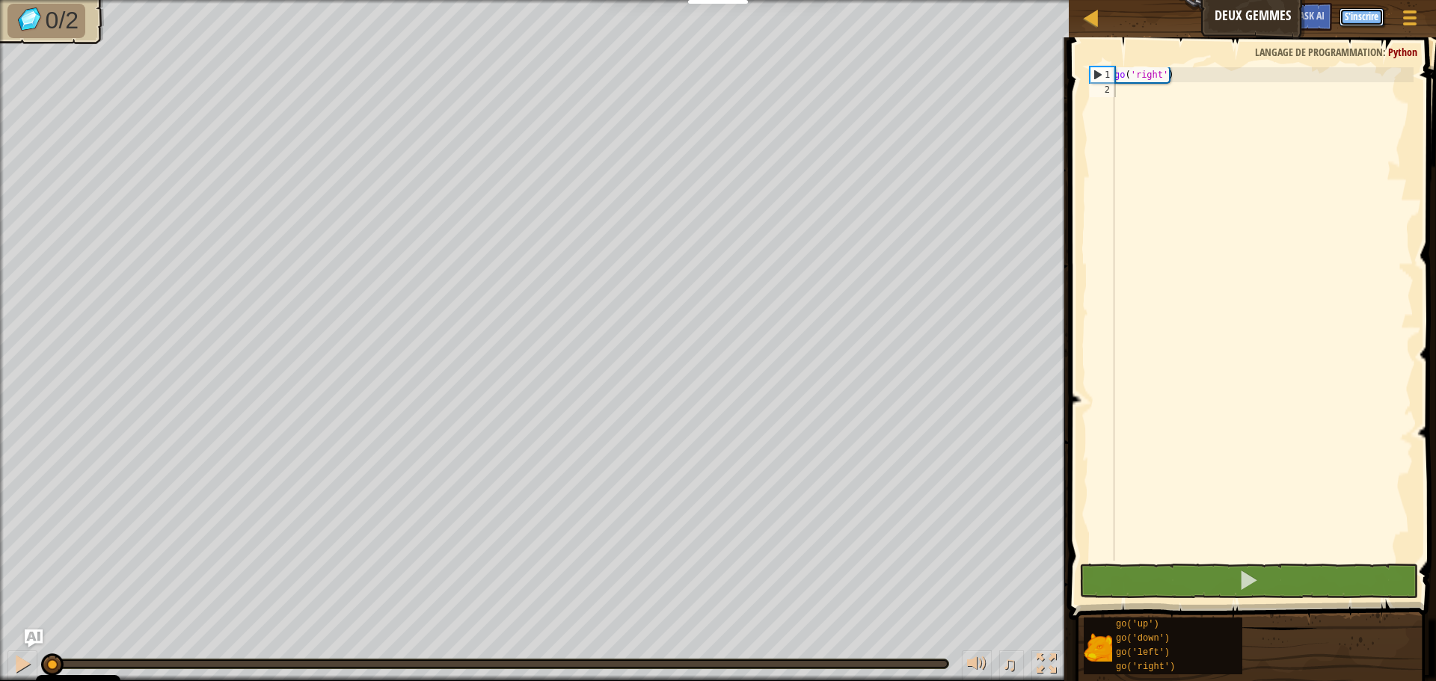
drag, startPoint x: 1359, startPoint y: 11, endPoint x: 1367, endPoint y: 22, distance: 13.3
click at [1367, 22] on button "S'inscrire" at bounding box center [1361, 17] width 44 height 18
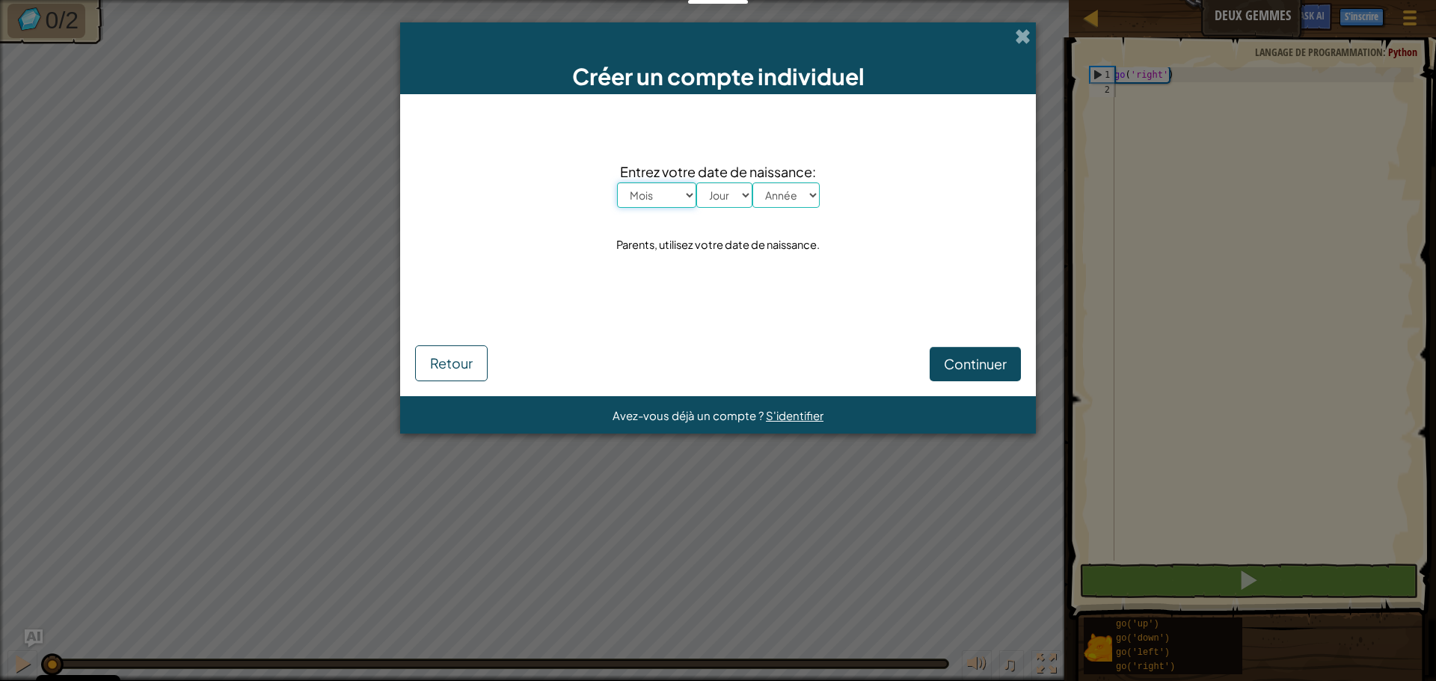
click at [677, 194] on select "Mois [PERSON_NAME] Mars Avril Mai Juin Juillet Août Septembre Octobre Novembre …" at bounding box center [656, 194] width 79 height 25
select select "4"
click at [617, 182] on select "Mois [PERSON_NAME] Mars Avril Mai Juin Juillet Août Septembre Octobre Novembre …" at bounding box center [656, 194] width 79 height 25
click at [718, 196] on select "Jour 1 2 3 4 5 6 7 8 9 10 11 12 13 14 15 16 17 18 19 20 21 22 23 24 25 26 27 28…" at bounding box center [724, 194] width 56 height 25
select select "24"
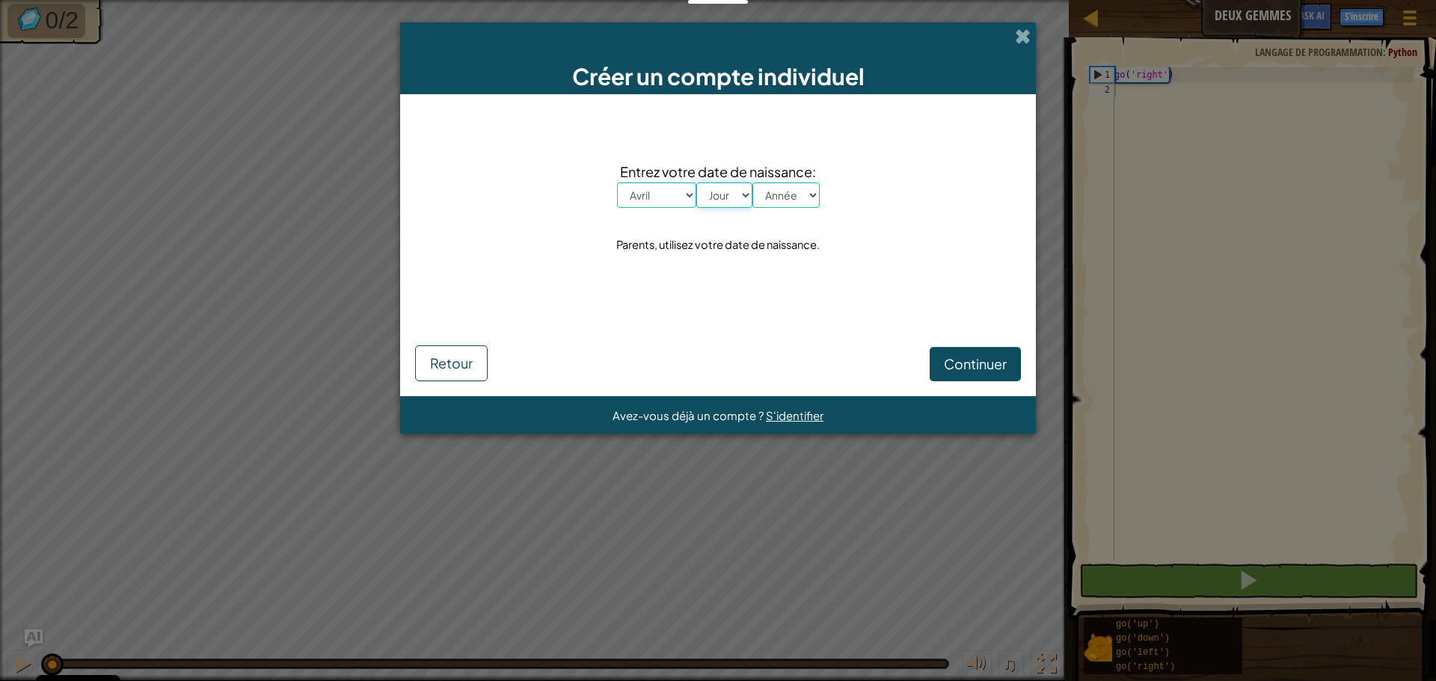
click at [696, 182] on select "Jour 1 2 3 4 5 6 7 8 9 10 11 12 13 14 15 16 17 18 19 20 21 22 23 24 25 26 27 28…" at bounding box center [724, 194] width 56 height 25
drag, startPoint x: 784, startPoint y: 198, endPoint x: 783, endPoint y: 207, distance: 9.0
click at [784, 198] on select "Année 2025 2024 2023 2022 2021 2020 2019 2018 2017 2016 2015 2014 2013 2012 201…" at bounding box center [785, 194] width 67 height 25
select select "2001"
click at [752, 182] on select "Année 2025 2024 2023 2022 2021 2020 2019 2018 2017 2016 2015 2014 2013 2012 201…" at bounding box center [785, 194] width 67 height 25
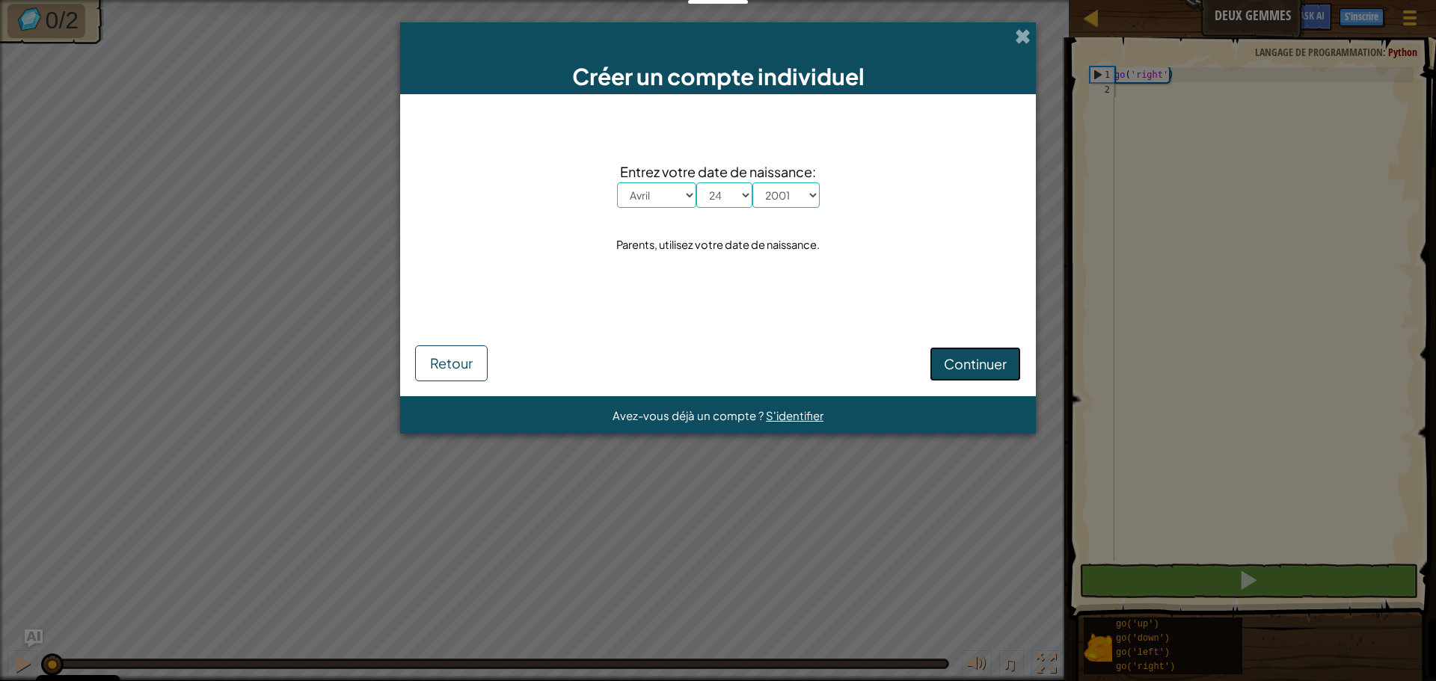
click at [977, 363] on span "Continuer" at bounding box center [975, 363] width 63 height 17
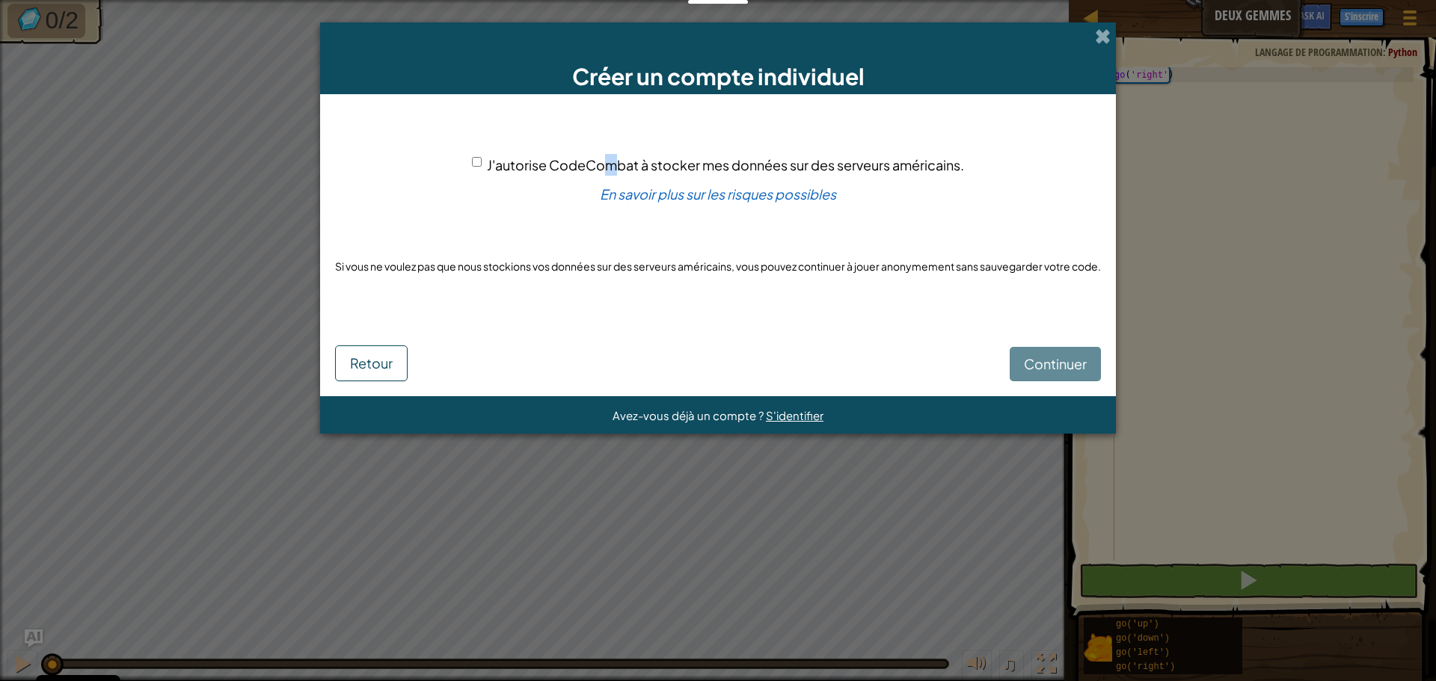
click at [609, 171] on span "J'autorise CodeCombat à stocker mes données sur des serveurs américains." at bounding box center [725, 164] width 477 height 17
click at [491, 167] on span "J'autorise CodeCombat à stocker mes données sur des serveurs américains." at bounding box center [725, 164] width 477 height 17
click at [482, 167] on input "J'autorise CodeCombat à stocker mes données sur des serveurs américains." at bounding box center [477, 162] width 10 height 10
checkbox input "true"
click at [1065, 373] on button "Continuer" at bounding box center [1054, 364] width 91 height 34
